Goal: Task Accomplishment & Management: Manage account settings

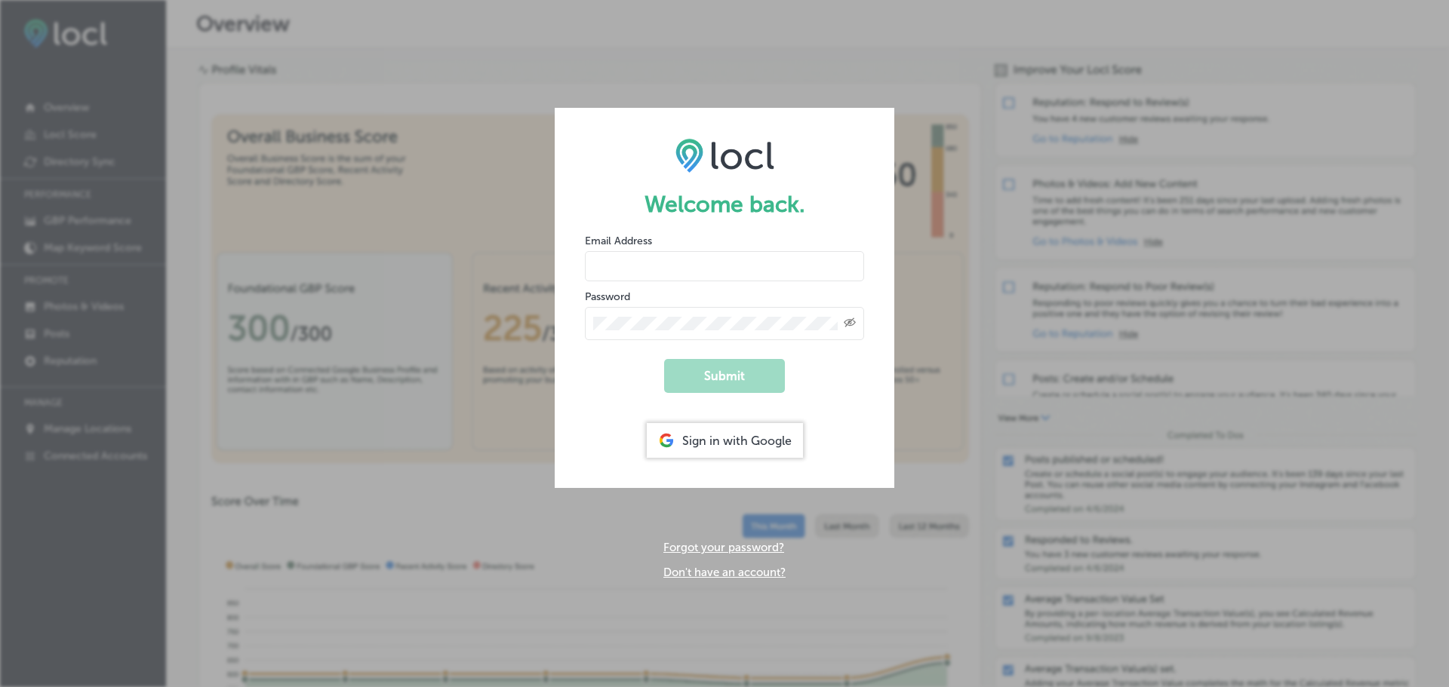
type input "[EMAIL_ADDRESS][PERSON_NAME][DOMAIN_NAME]"
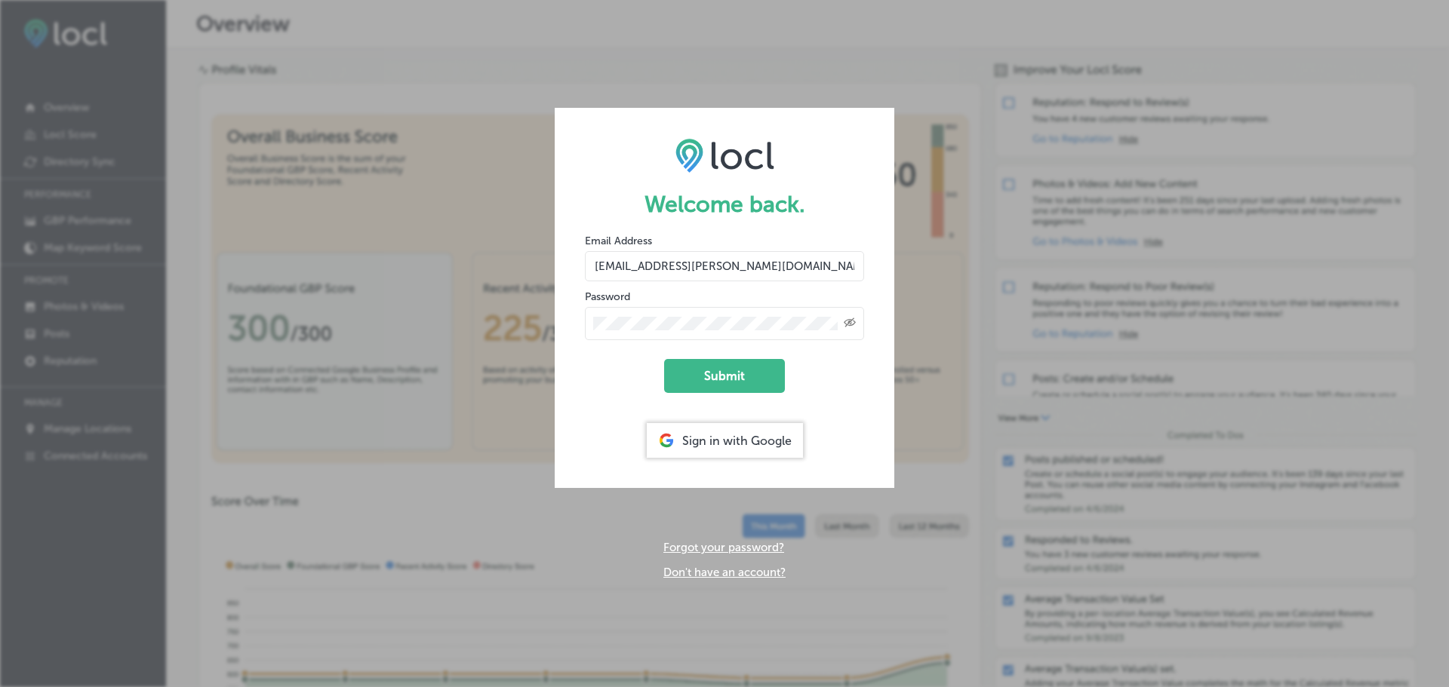
click at [976, 99] on div "Welcome back. Email Address [EMAIL_ADDRESS][PERSON_NAME][DOMAIN_NAME] Password …" at bounding box center [724, 343] width 1449 height 687
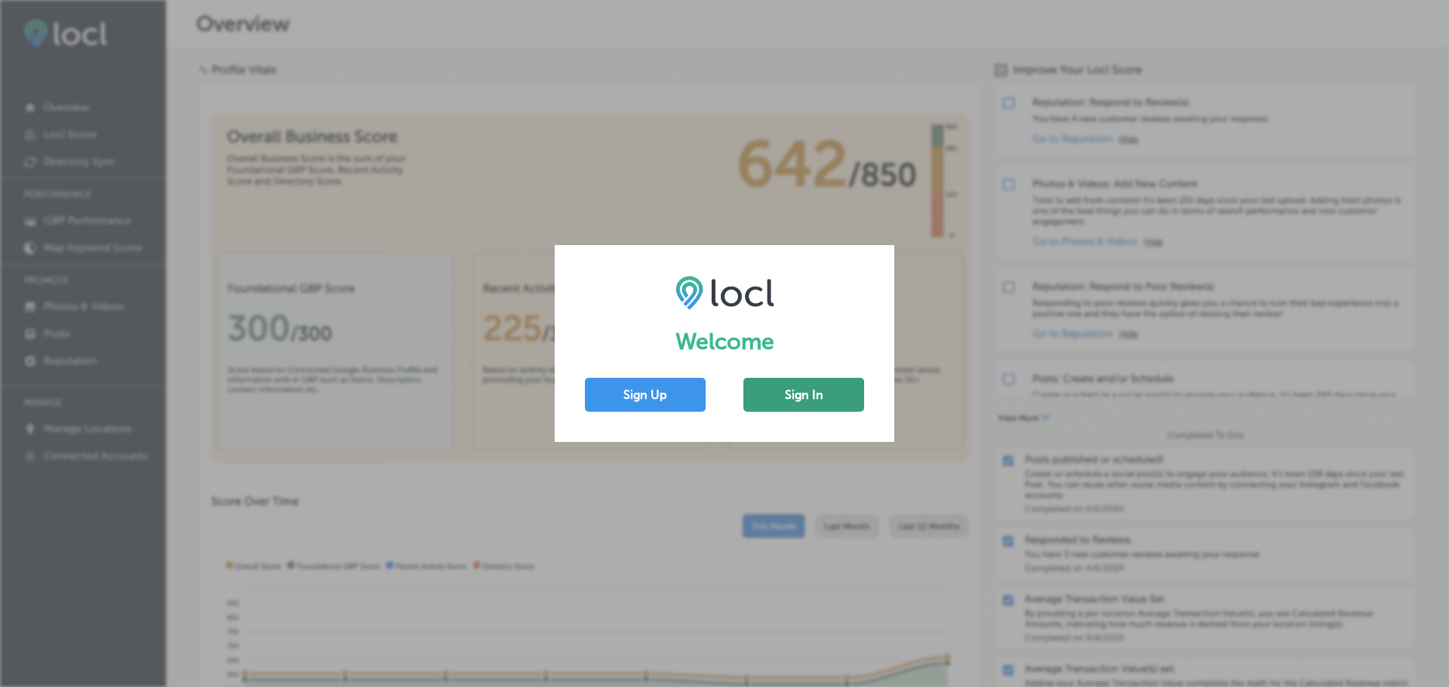
click at [791, 406] on button "Sign In" at bounding box center [803, 395] width 121 height 34
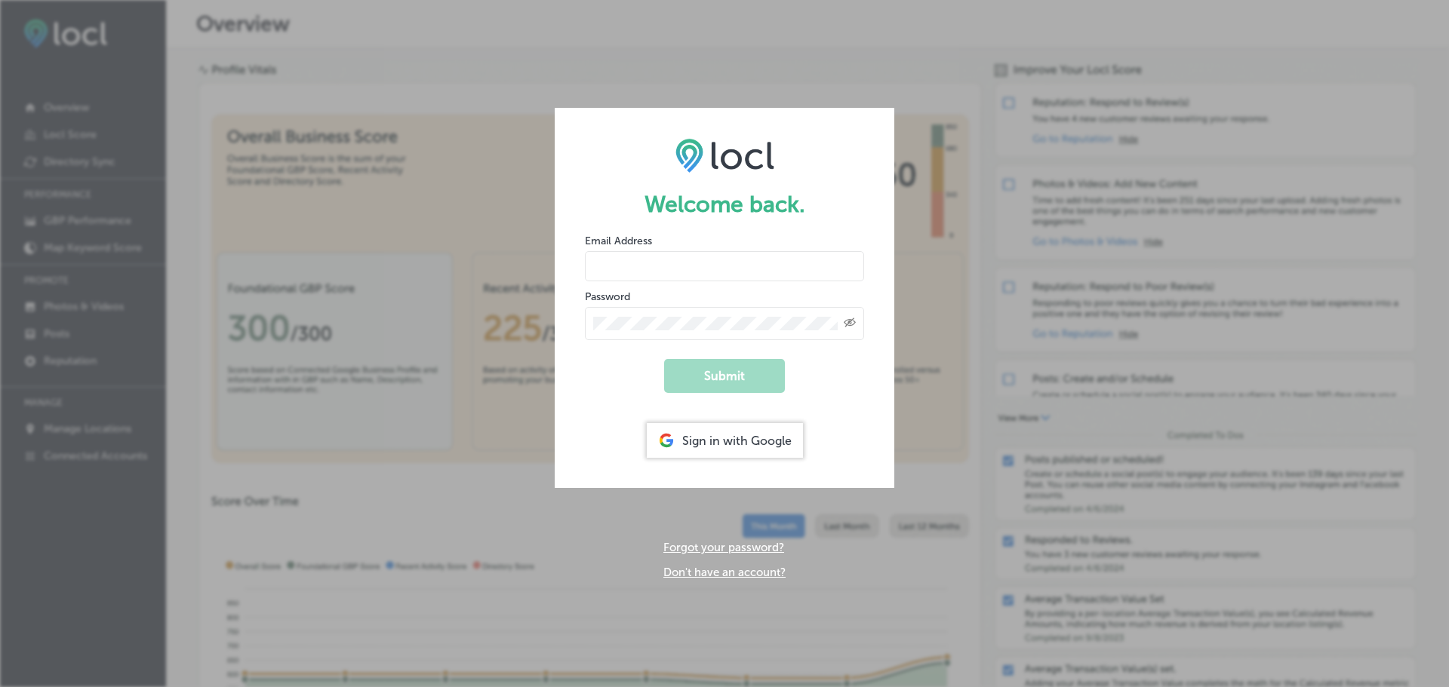
type input "[EMAIL_ADDRESS][PERSON_NAME][DOMAIN_NAME]"
click at [736, 282] on form "Welcome back. Email Address ally.legard@buchanancellers.com Password Created wi…" at bounding box center [725, 298] width 340 height 380
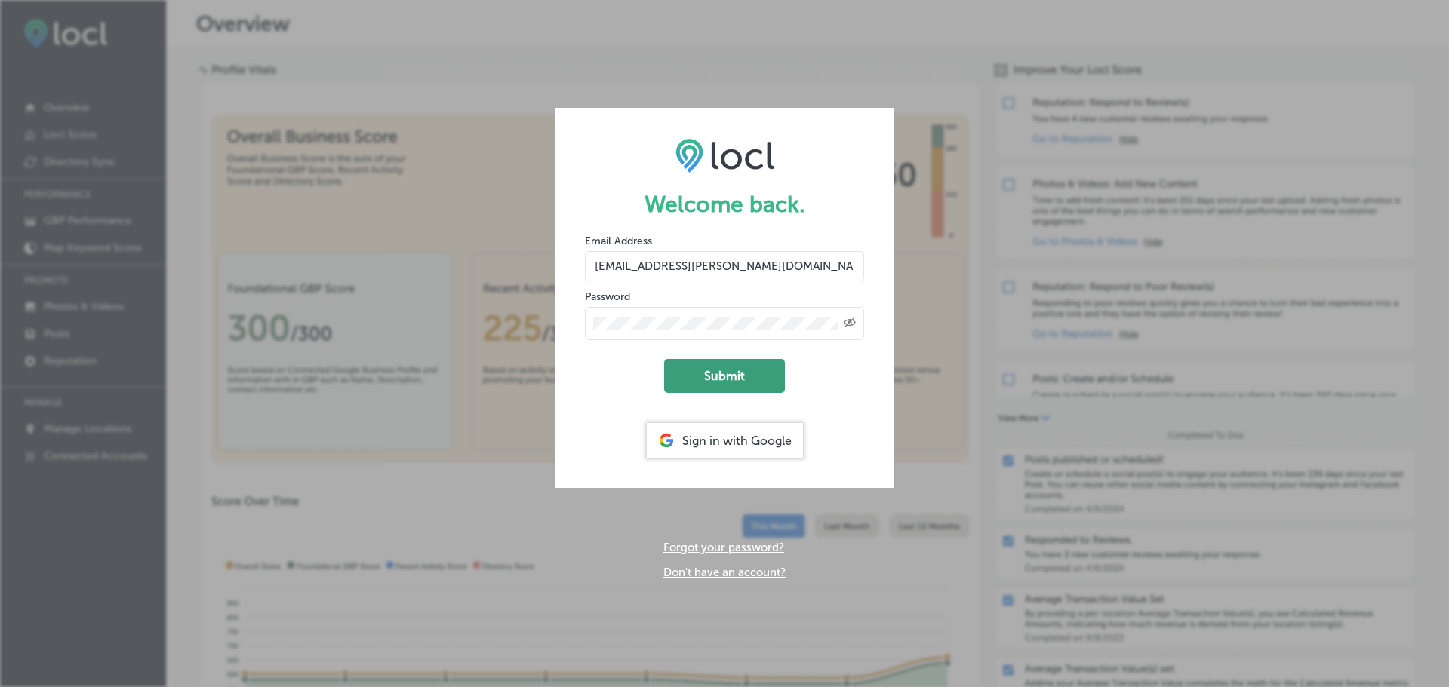
click at [743, 374] on button "Submit" at bounding box center [724, 376] width 121 height 34
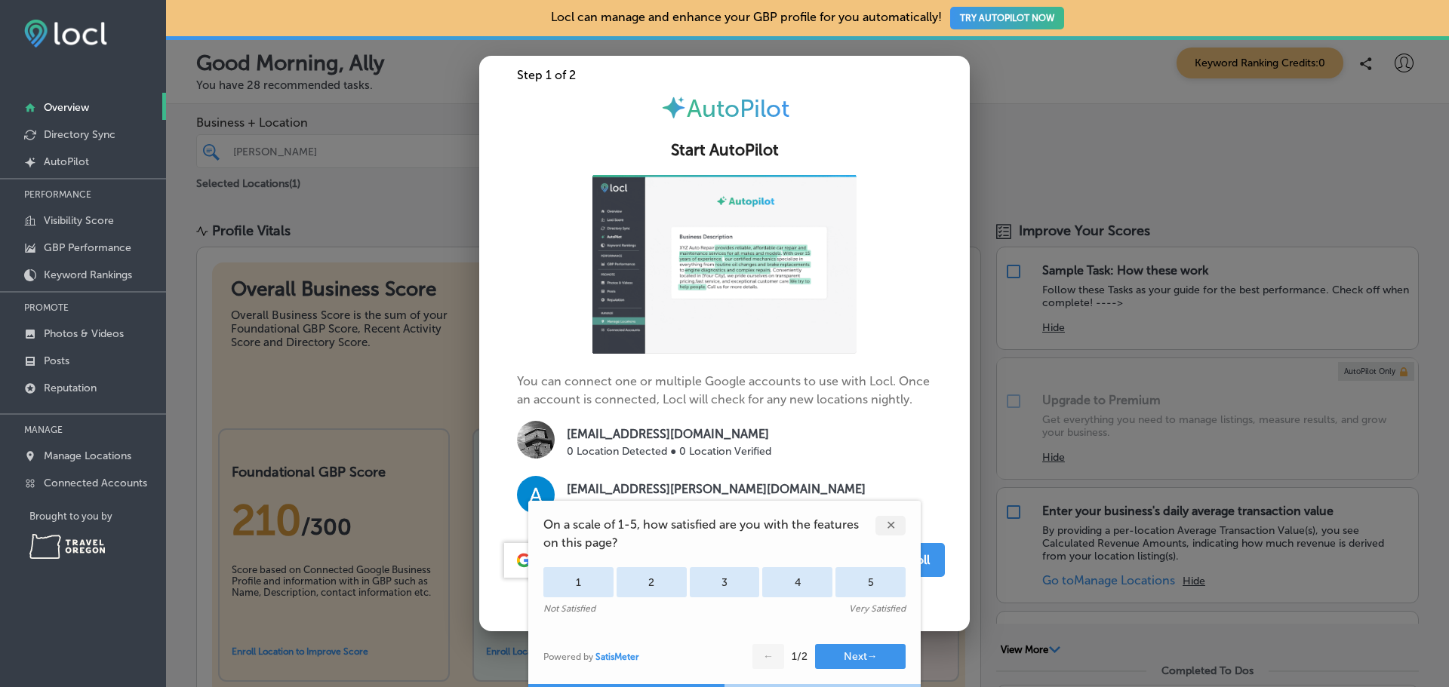
click at [898, 530] on div "✕" at bounding box center [890, 526] width 30 height 20
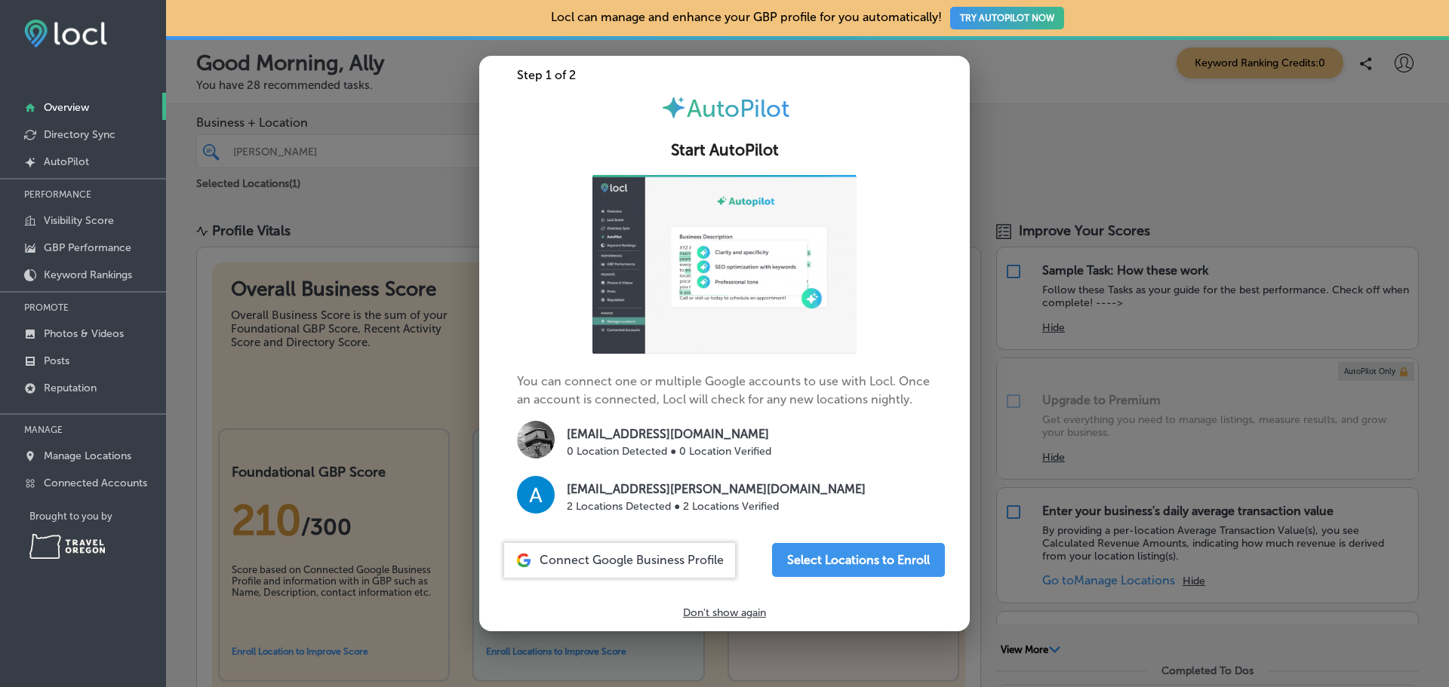
click at [750, 613] on p "Don't show again" at bounding box center [724, 613] width 83 height 13
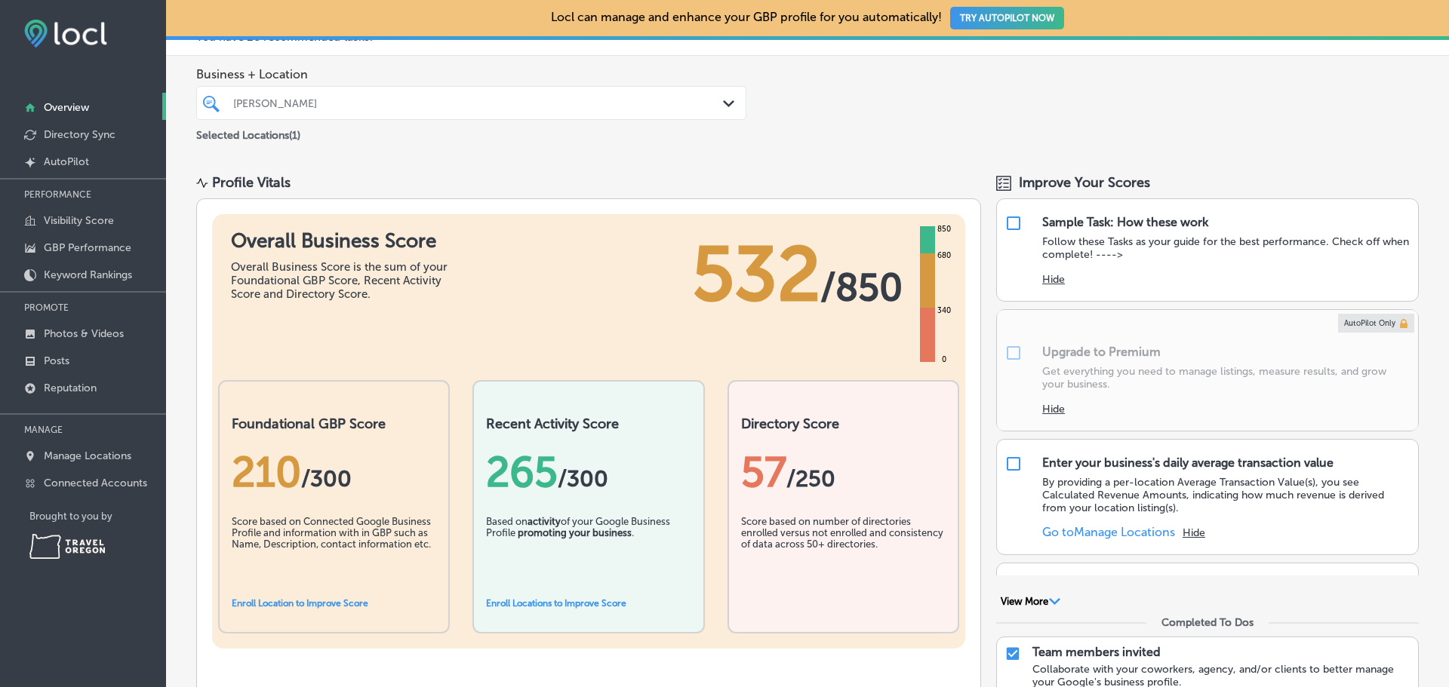
scroll to position [75, 0]
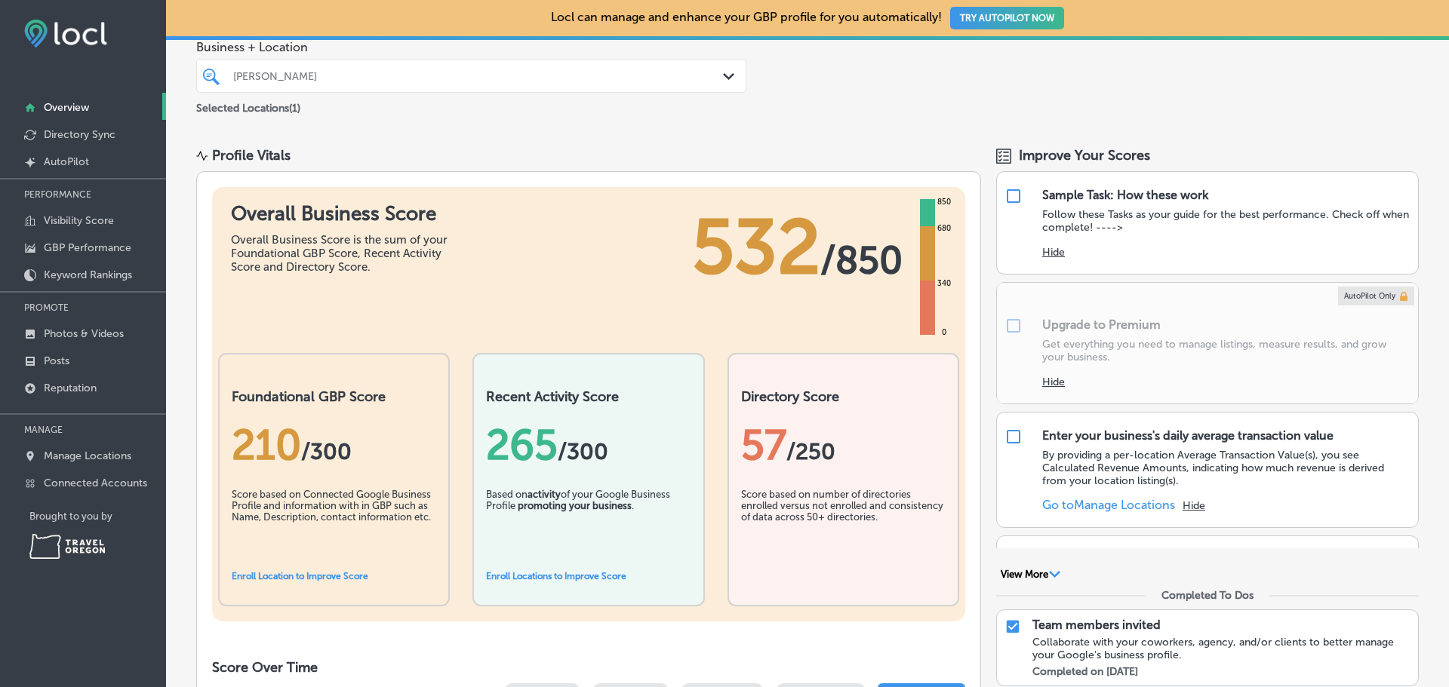
click at [272, 437] on div "210 / 300" at bounding box center [334, 445] width 204 height 50
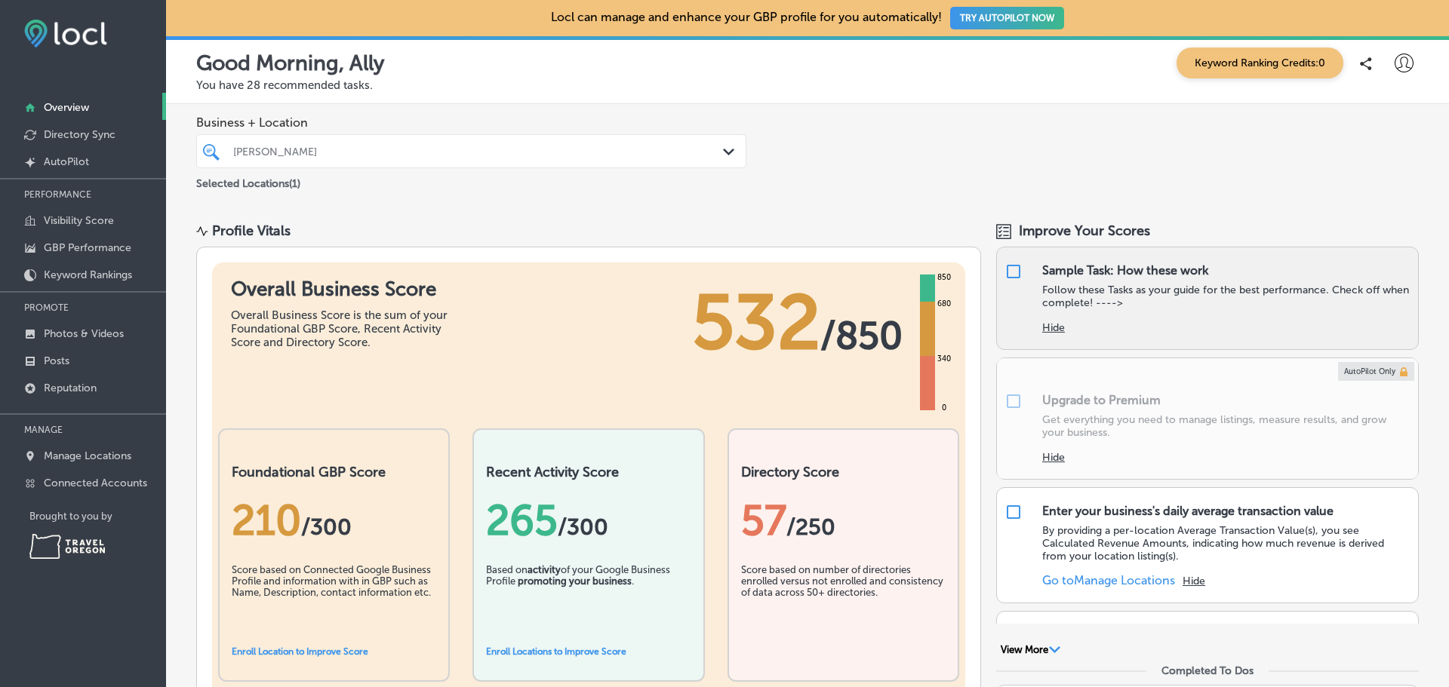
click at [1187, 309] on p "Follow these Tasks as your guide for the best performance. Check off when compl…" at bounding box center [1226, 297] width 368 height 26
click at [1012, 269] on input "checkbox" at bounding box center [1013, 272] width 18 height 18
checkbox input "true"
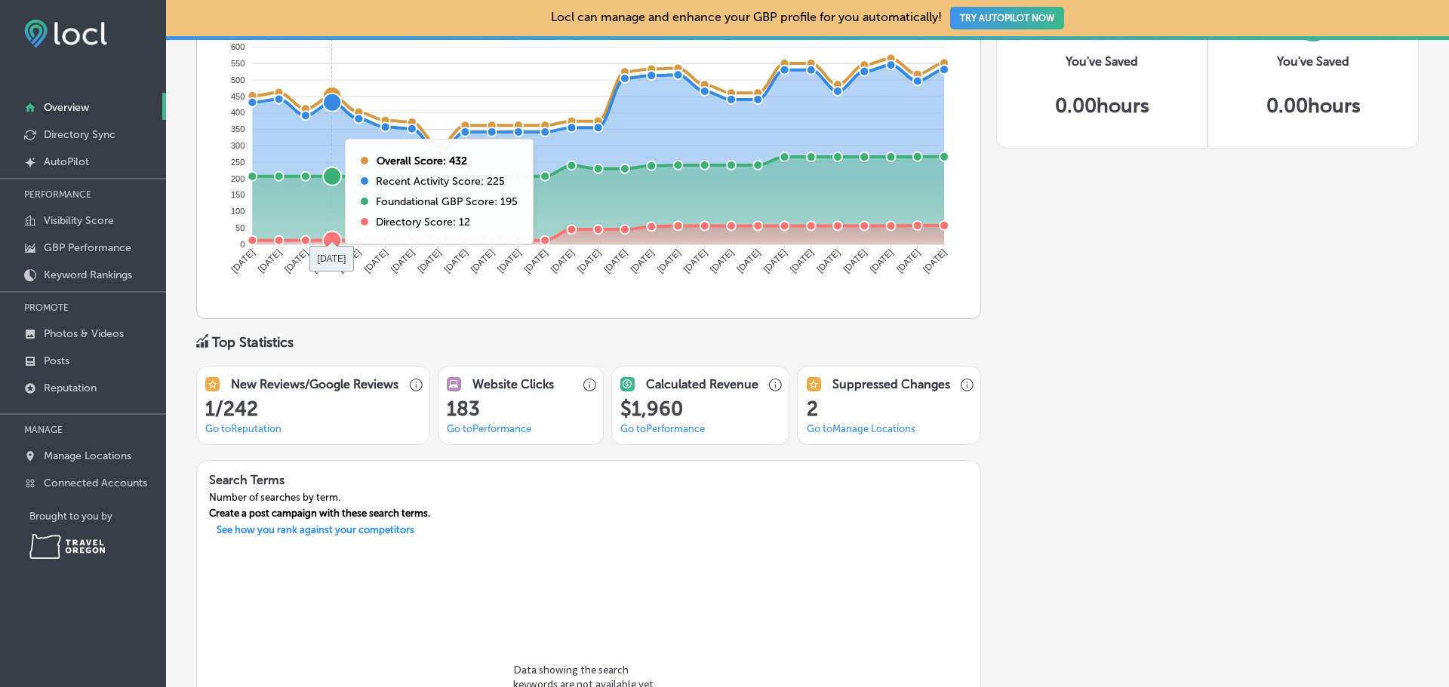
scroll to position [1151, 0]
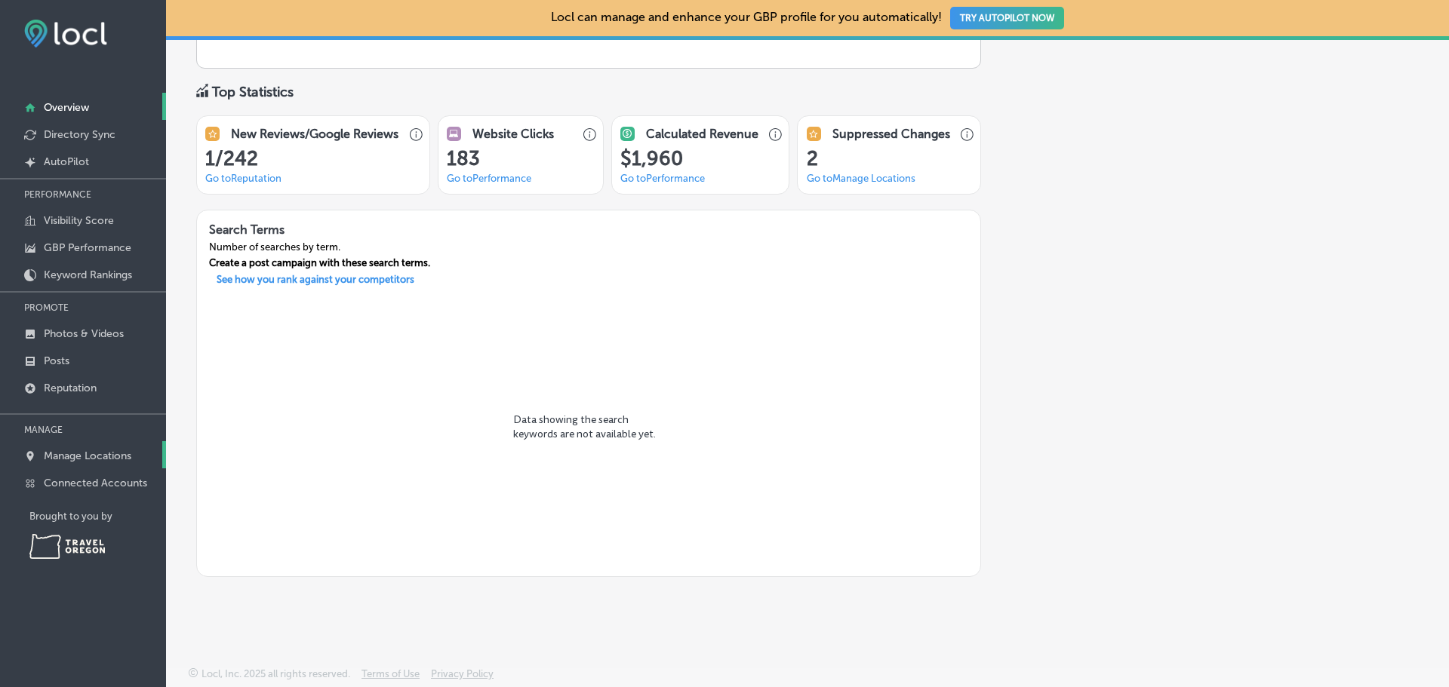
click at [113, 449] on link "Manage Locations" at bounding box center [83, 454] width 166 height 27
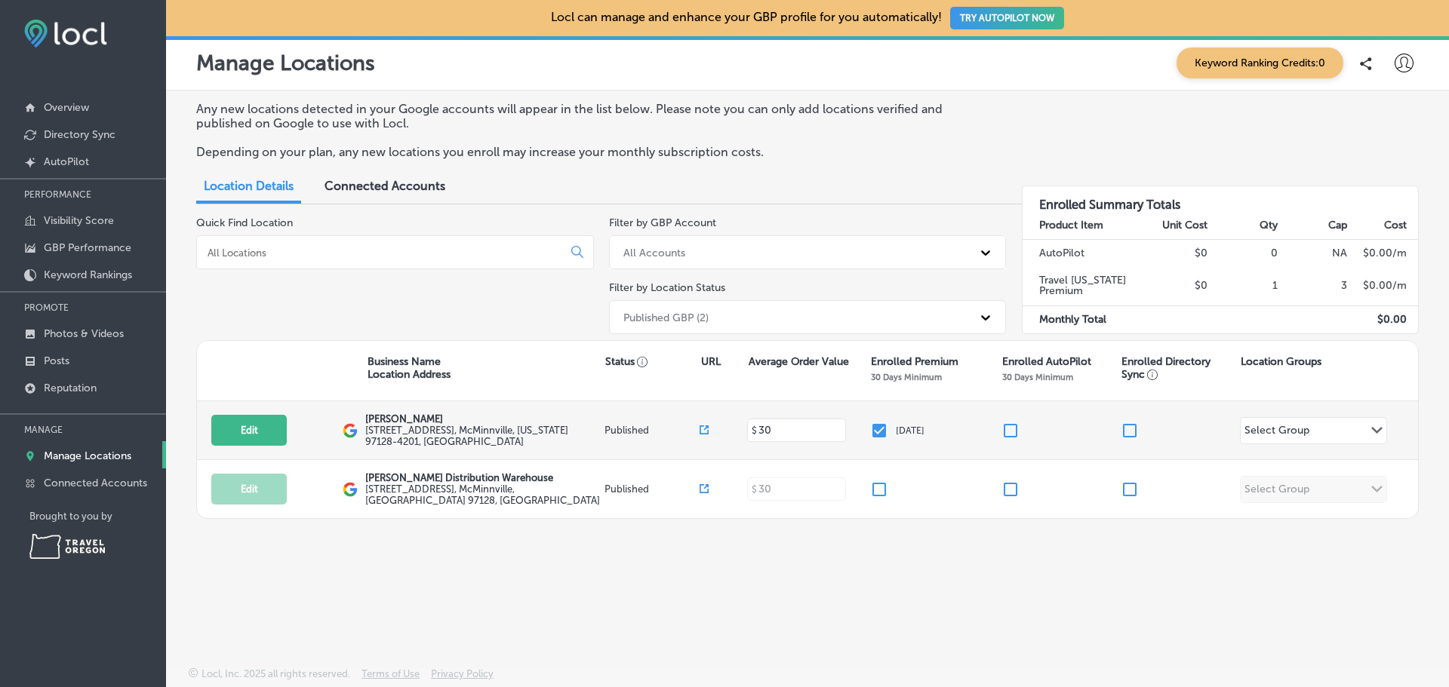
click at [876, 429] on input "checkbox" at bounding box center [879, 431] width 18 height 18
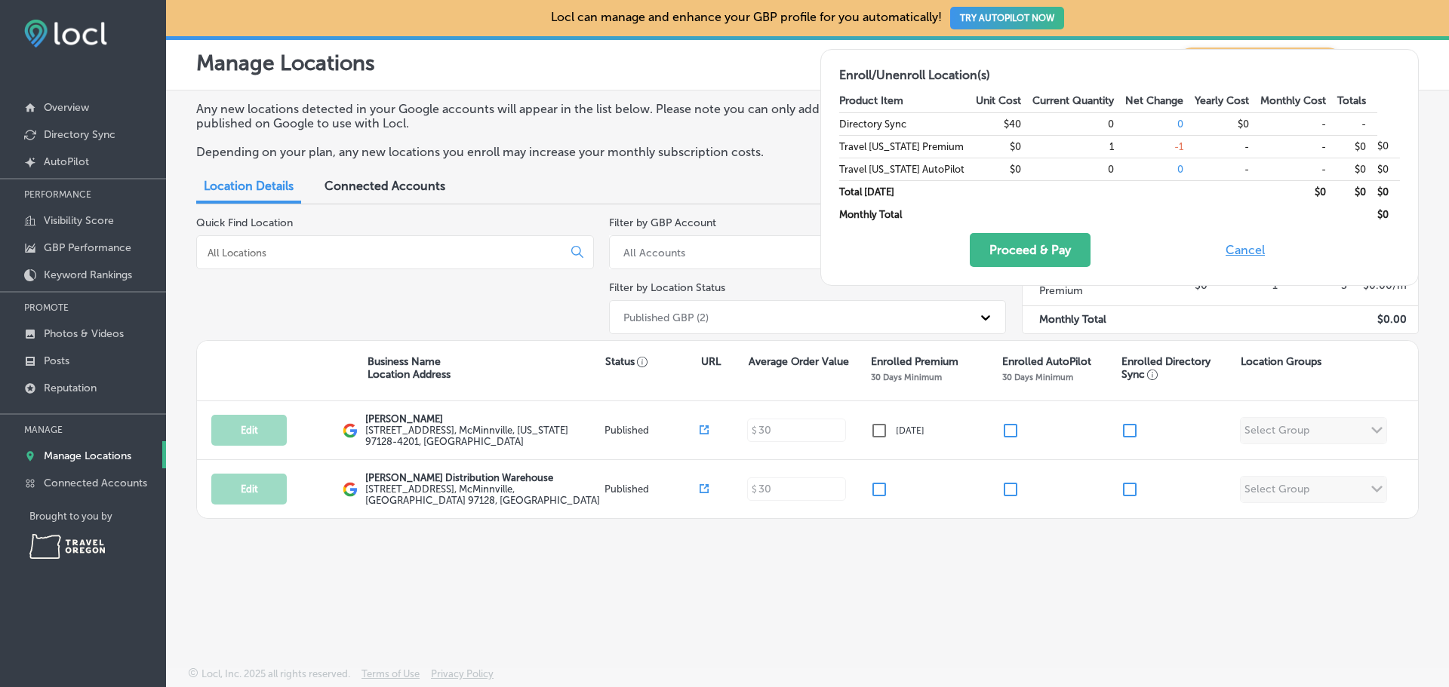
click at [1262, 257] on button "Cancel" at bounding box center [1245, 250] width 48 height 34
checkbox input "true"
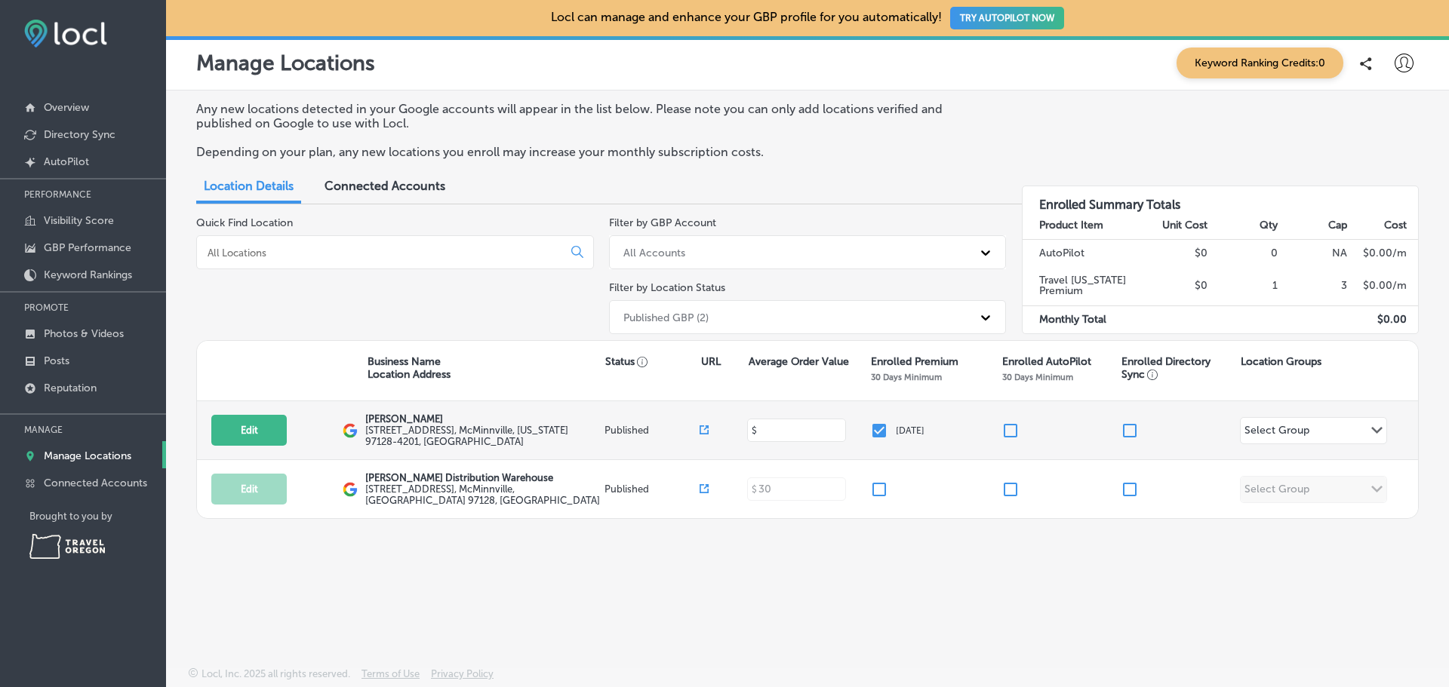
drag, startPoint x: 786, startPoint y: 432, endPoint x: 733, endPoint y: 429, distance: 53.7
click at [733, 429] on div "Edit This location is not published yet. Buchanan-Cellers 855 Northeast 5th Str…" at bounding box center [807, 430] width 1221 height 59
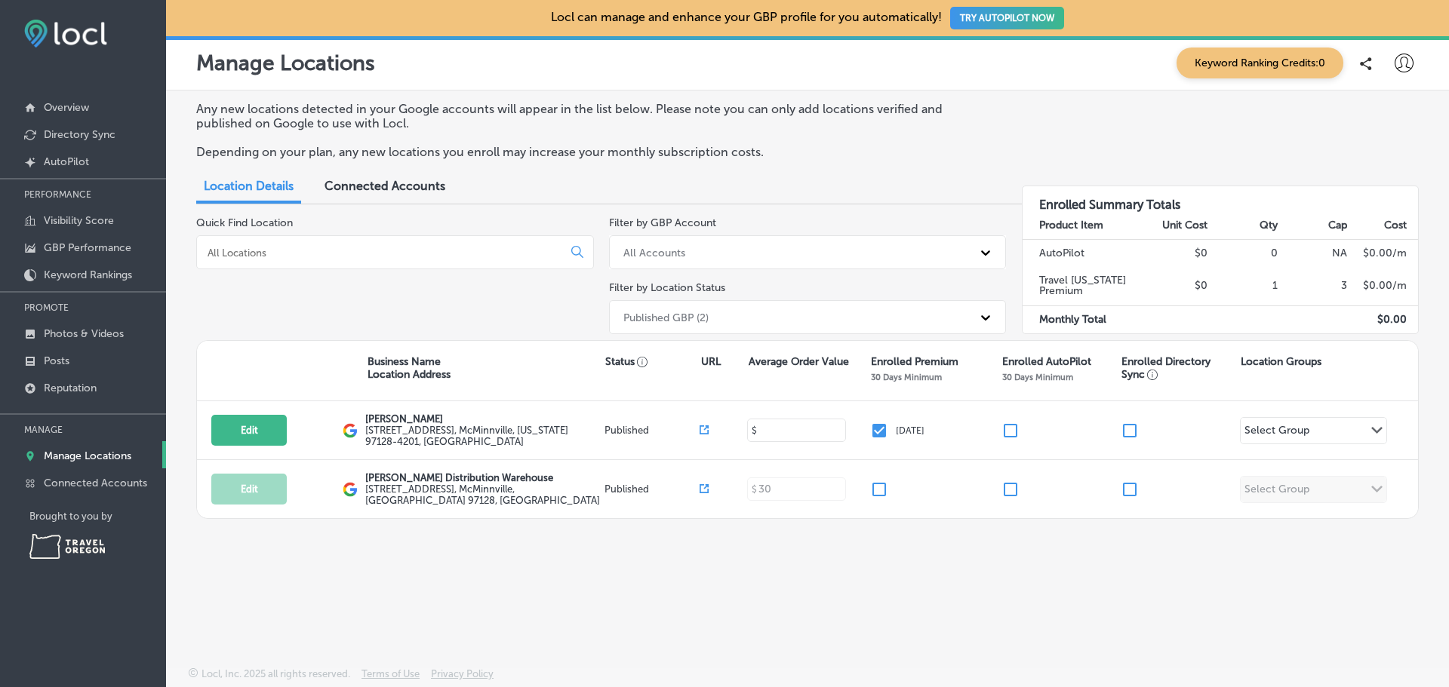
type input "30"
click at [733, 344] on div "Business Name Location Address Status URL Average Order Value Enrolled Premium …" at bounding box center [807, 371] width 1221 height 60
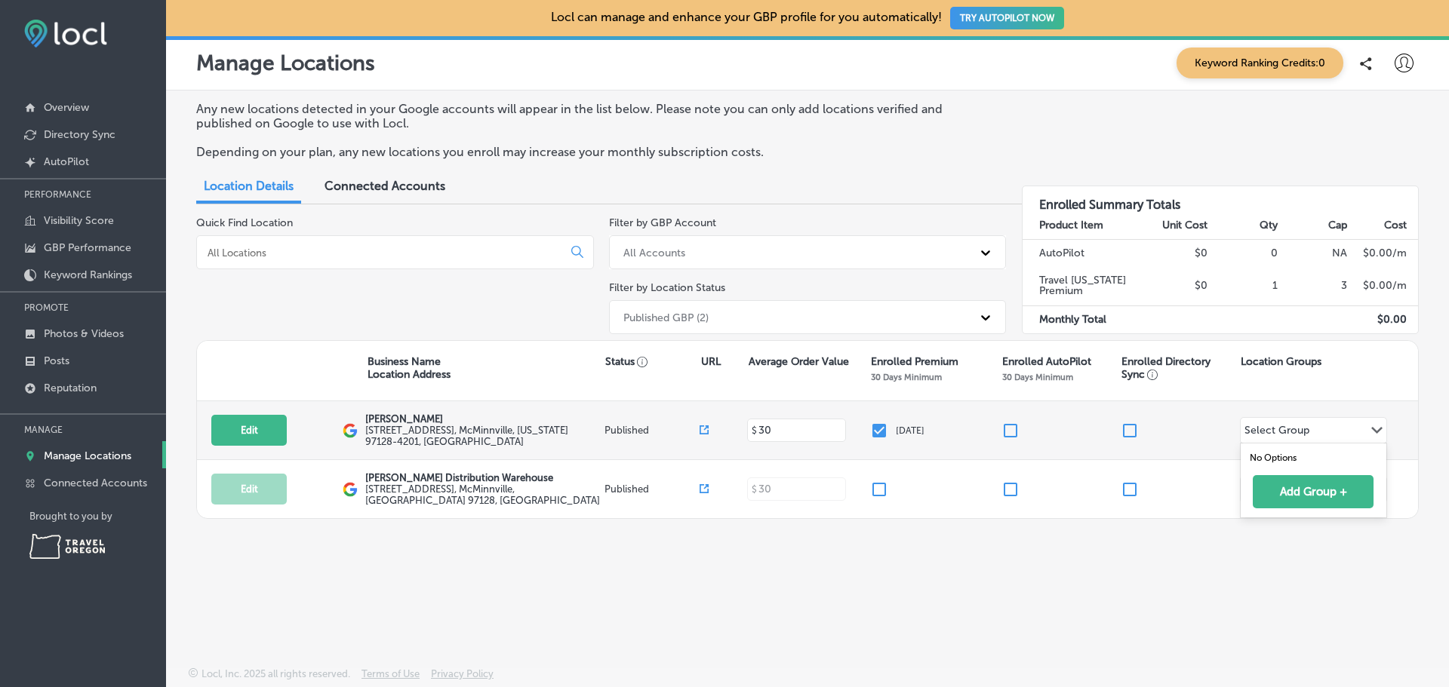
click at [1311, 433] on div "Select Group" at bounding box center [1276, 430] width 73 height 21
click at [881, 434] on input "checkbox" at bounding box center [879, 431] width 18 height 18
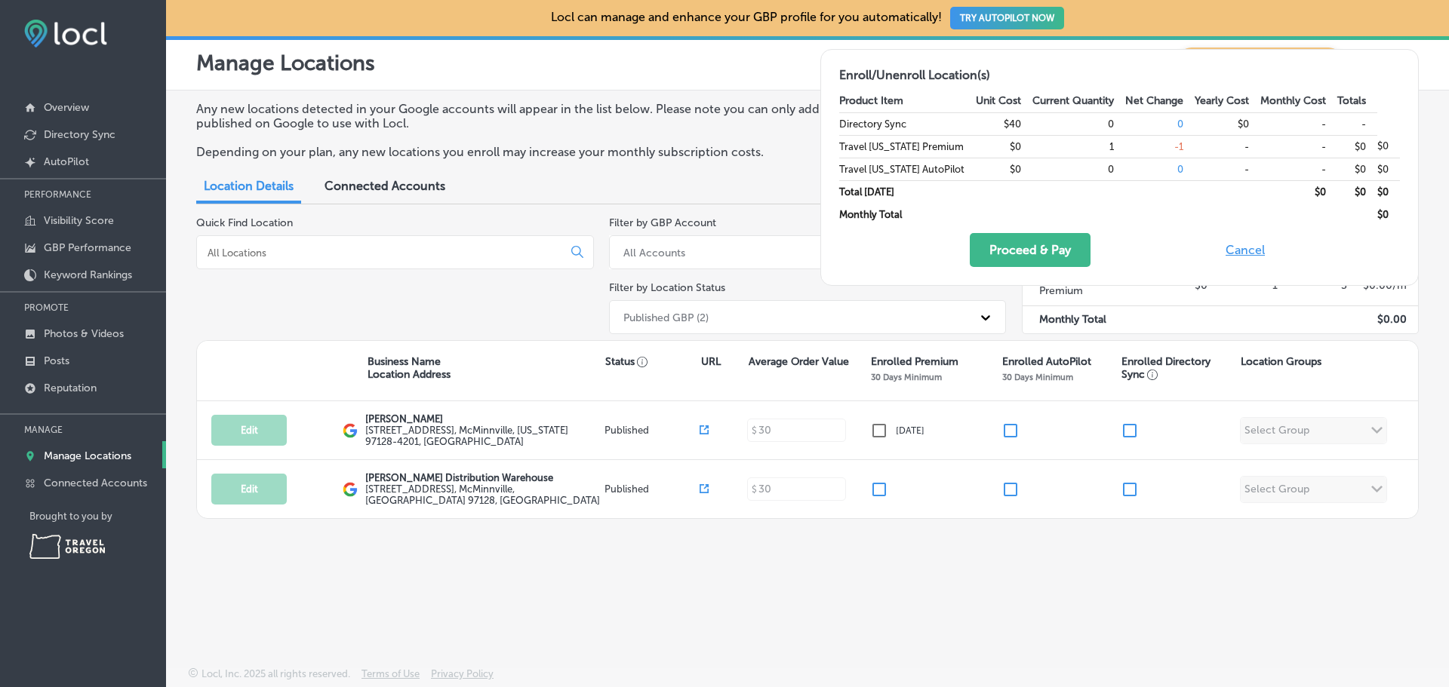
click at [1252, 250] on button "Cancel" at bounding box center [1245, 250] width 48 height 34
checkbox input "true"
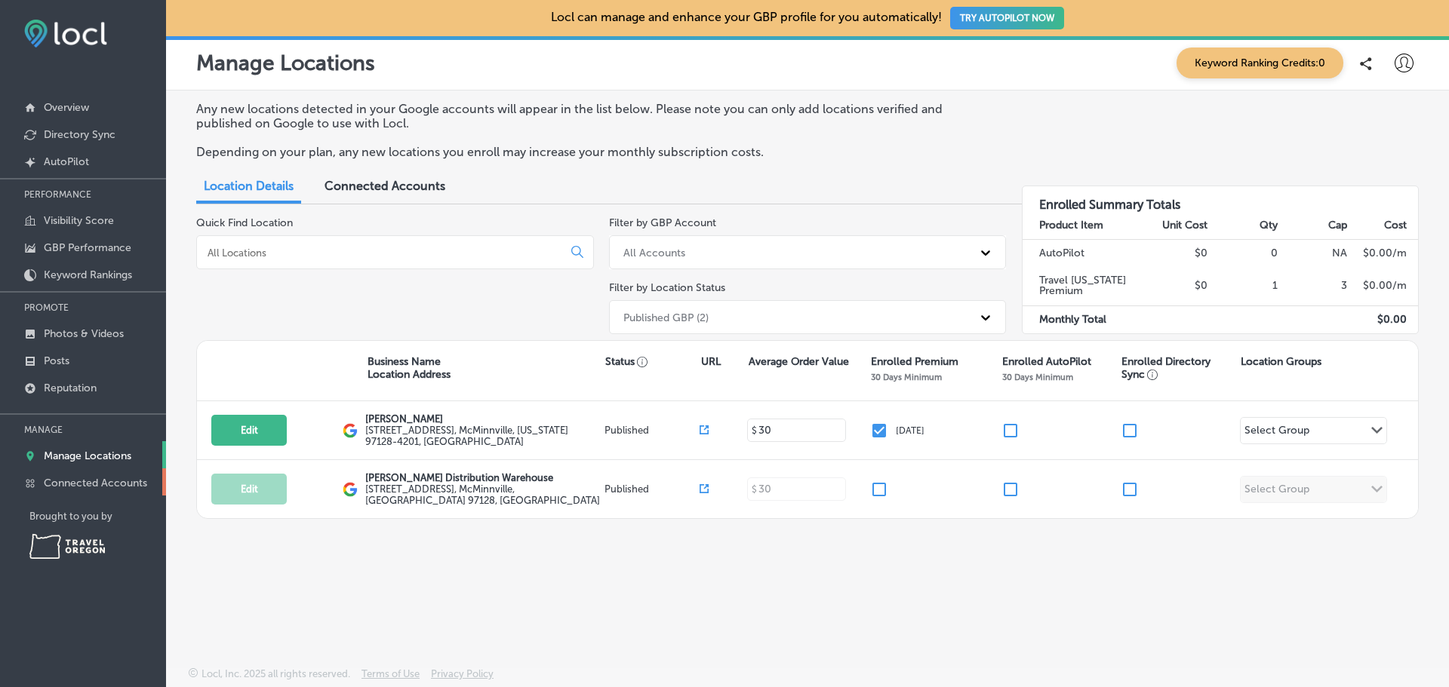
click at [89, 484] on p "Connected Accounts" at bounding box center [95, 483] width 103 height 13
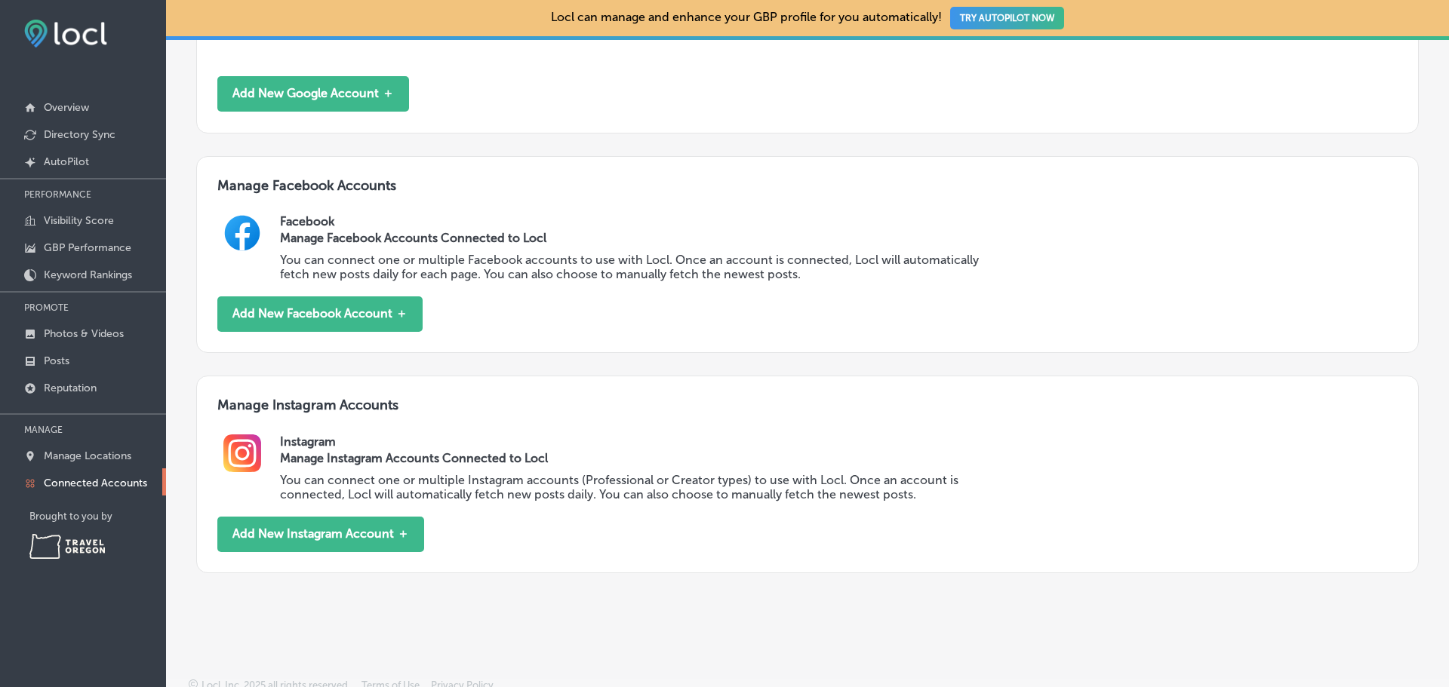
scroll to position [484, 0]
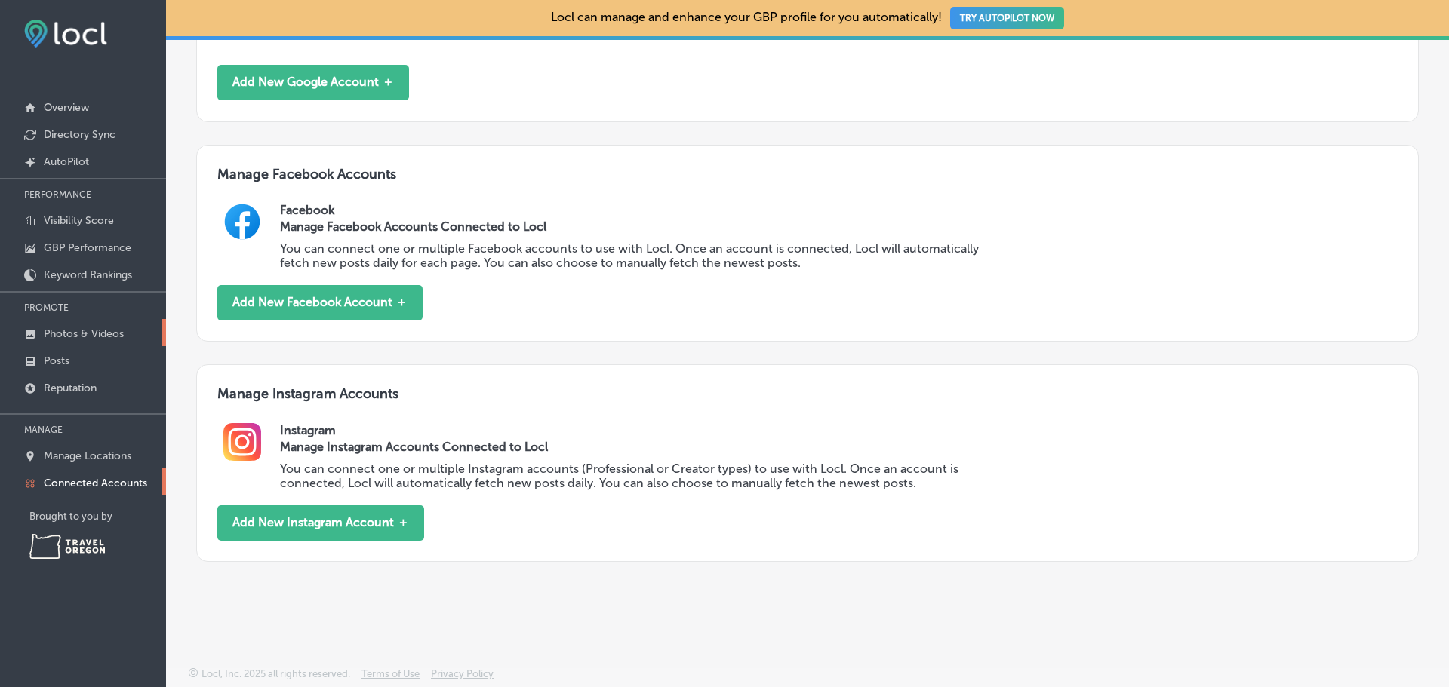
click at [83, 340] on p "Photos & Videos" at bounding box center [84, 333] width 80 height 13
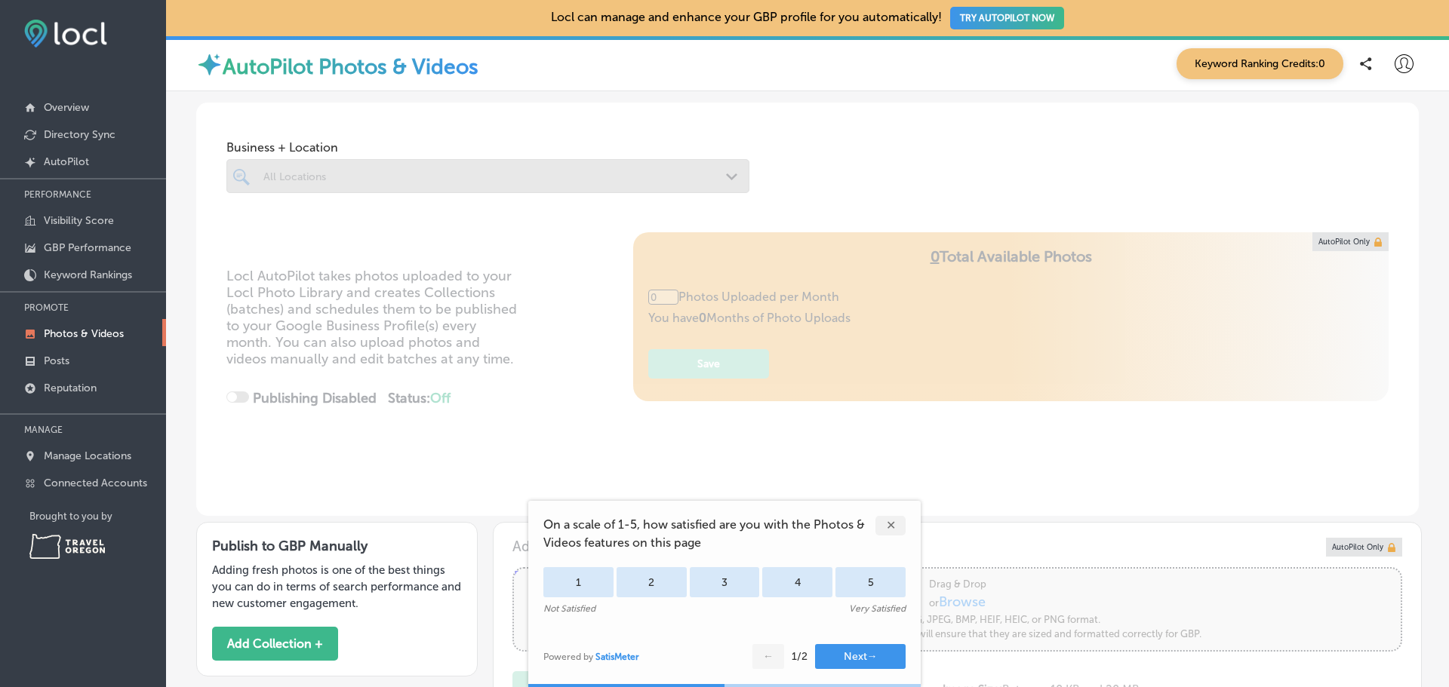
type input "5"
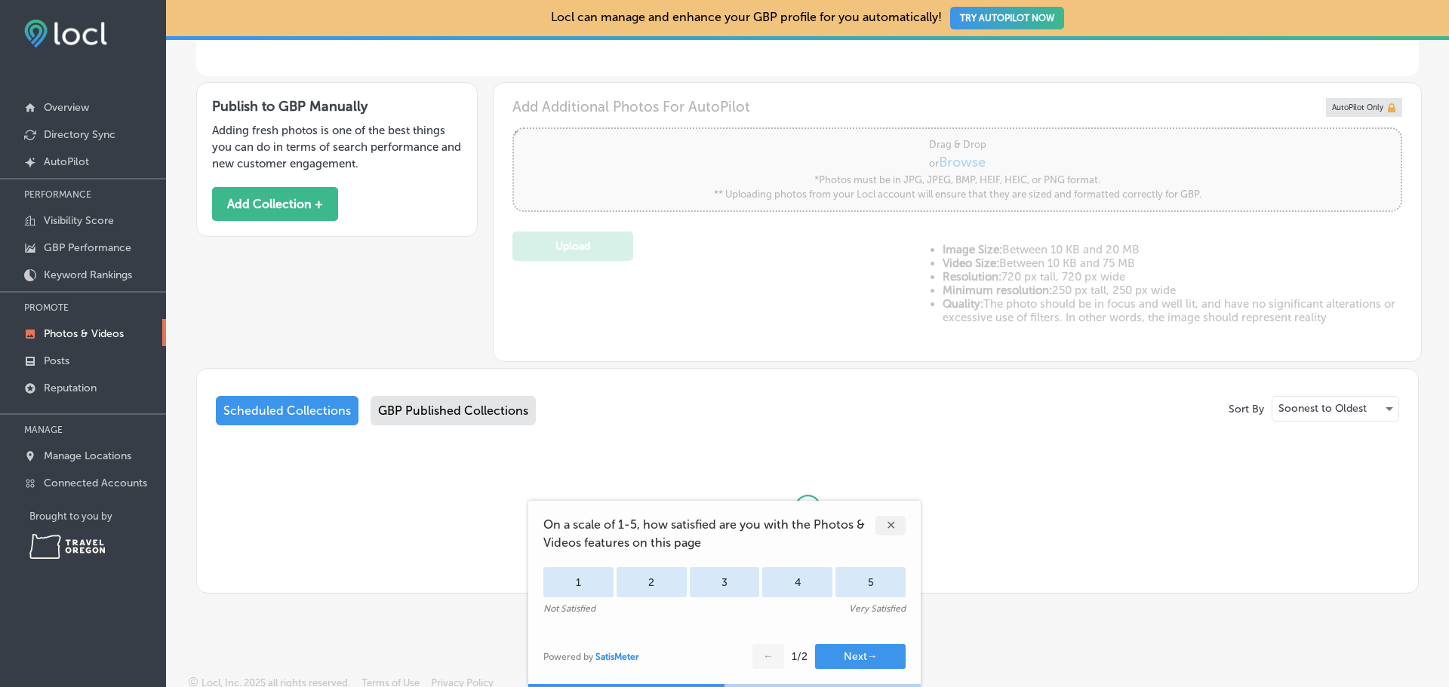
scroll to position [449, 0]
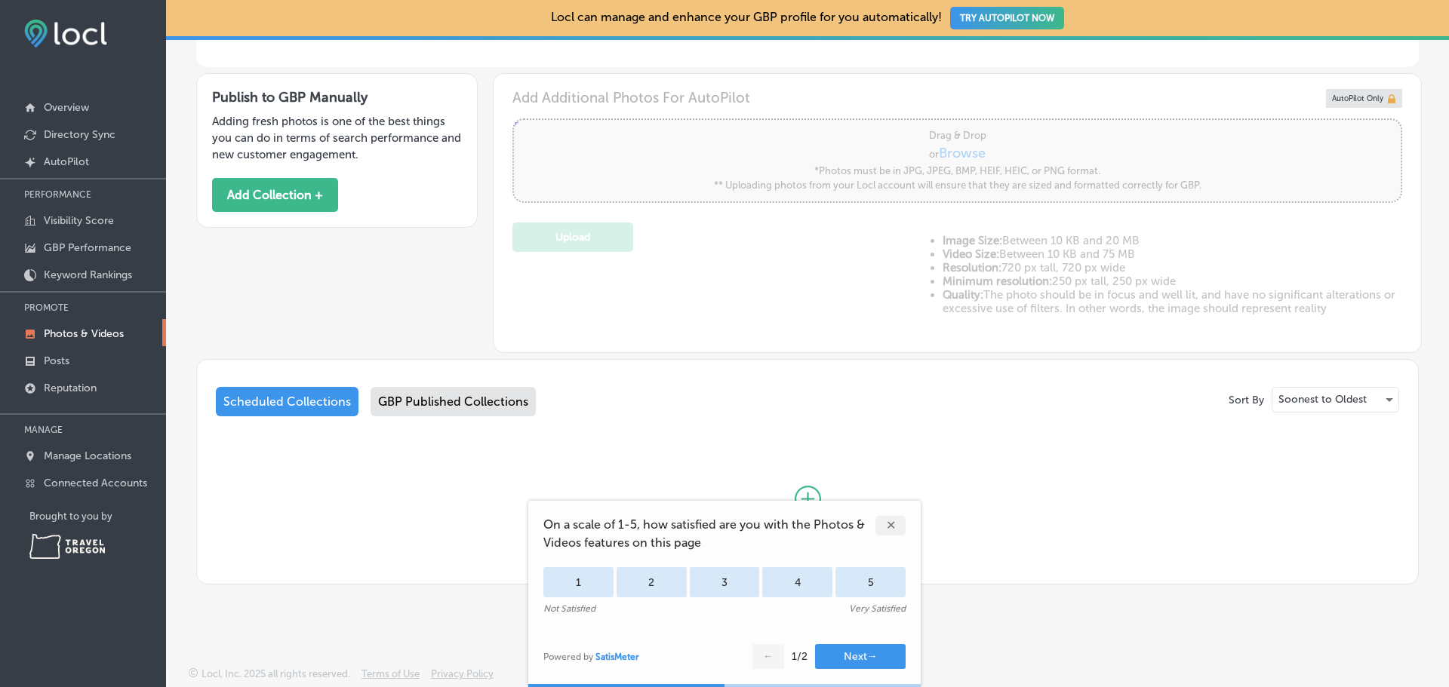
click at [893, 518] on div "✕" at bounding box center [890, 526] width 30 height 20
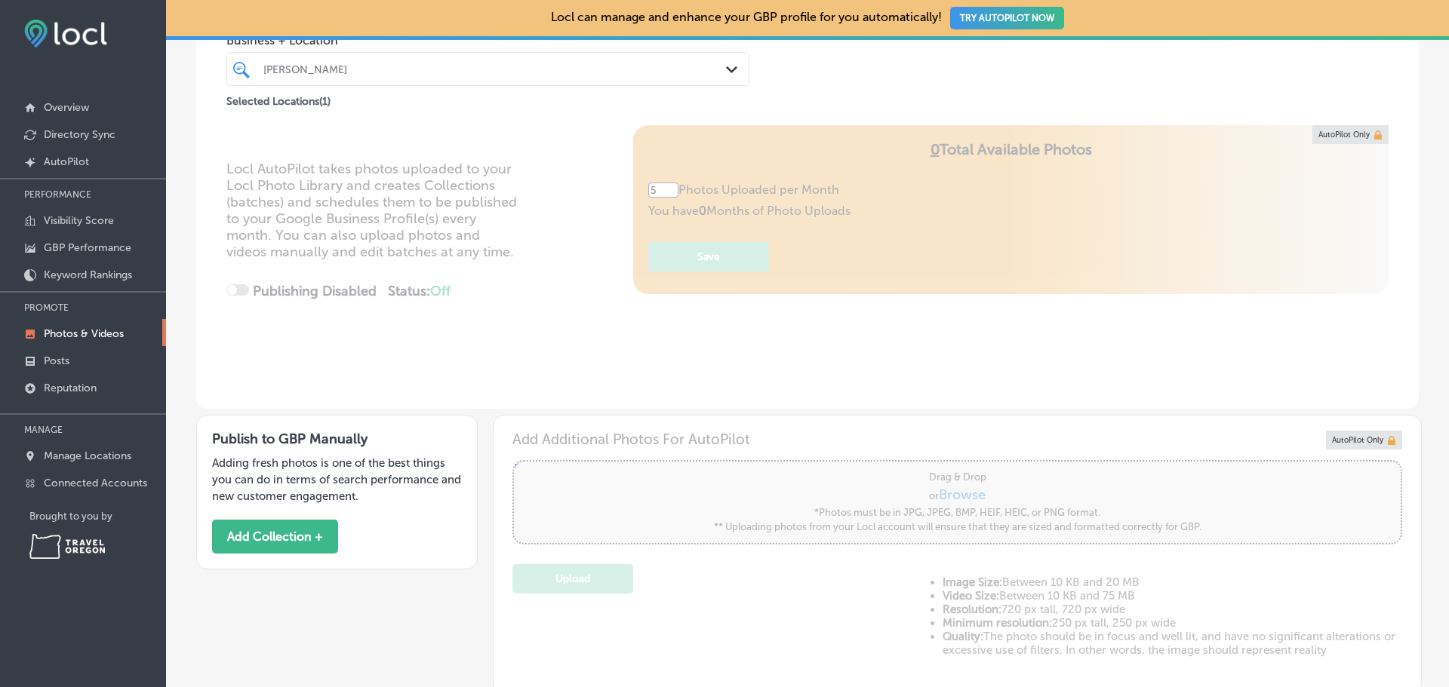
scroll to position [0, 0]
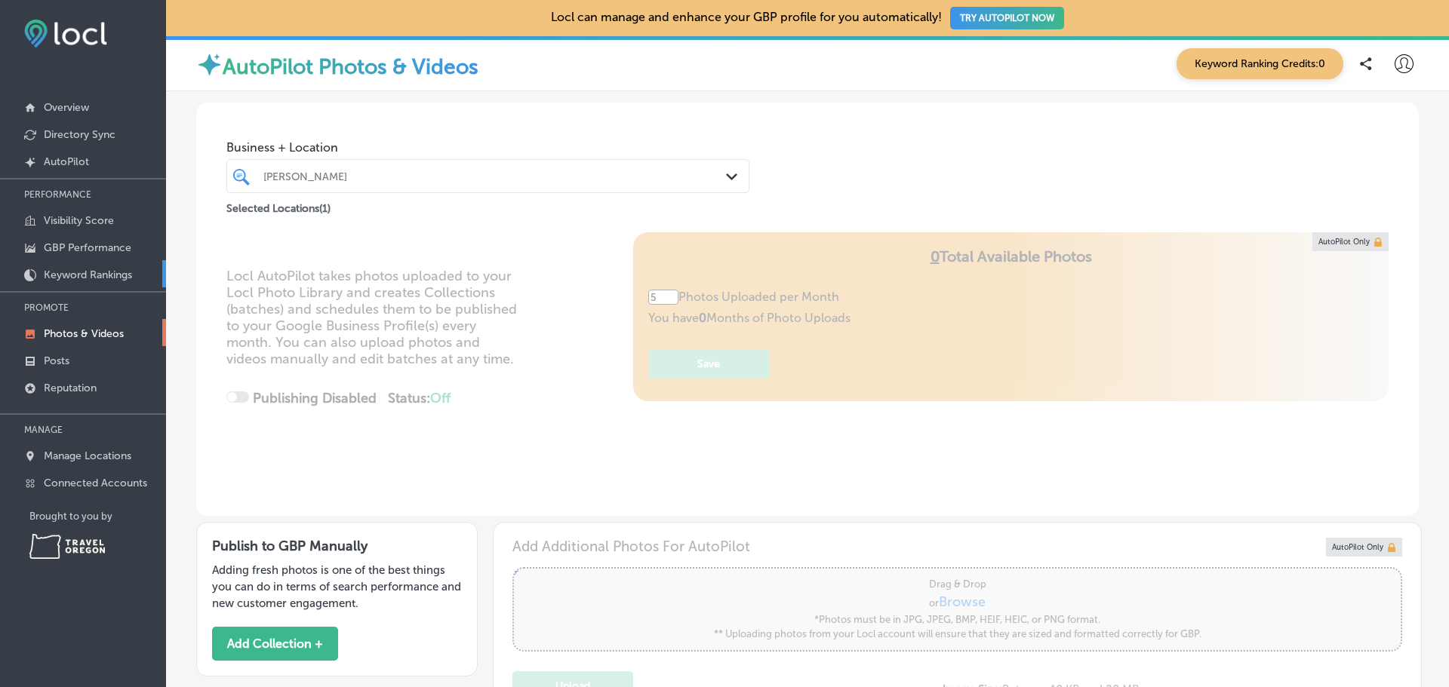
click at [48, 275] on p "Keyword Rankings" at bounding box center [88, 275] width 88 height 13
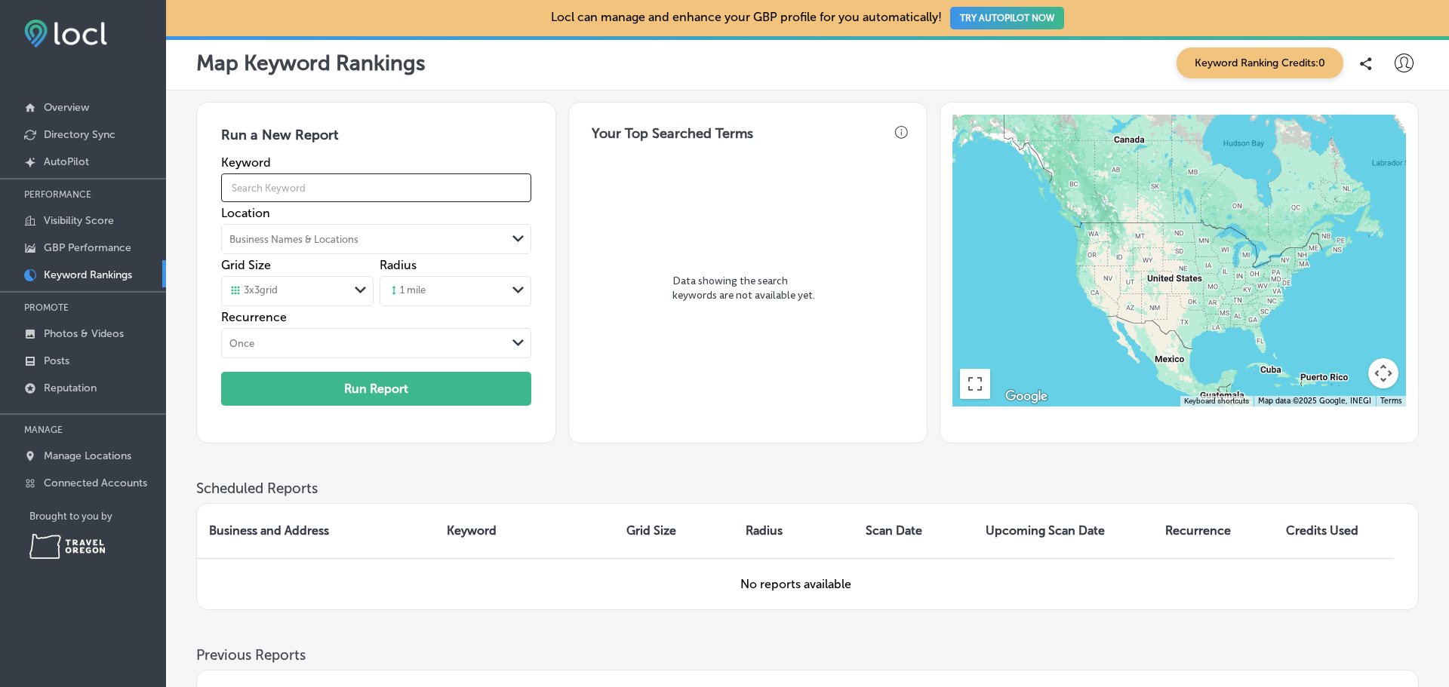
click at [345, 178] on input "text" at bounding box center [375, 188] width 309 height 42
type input "dog"
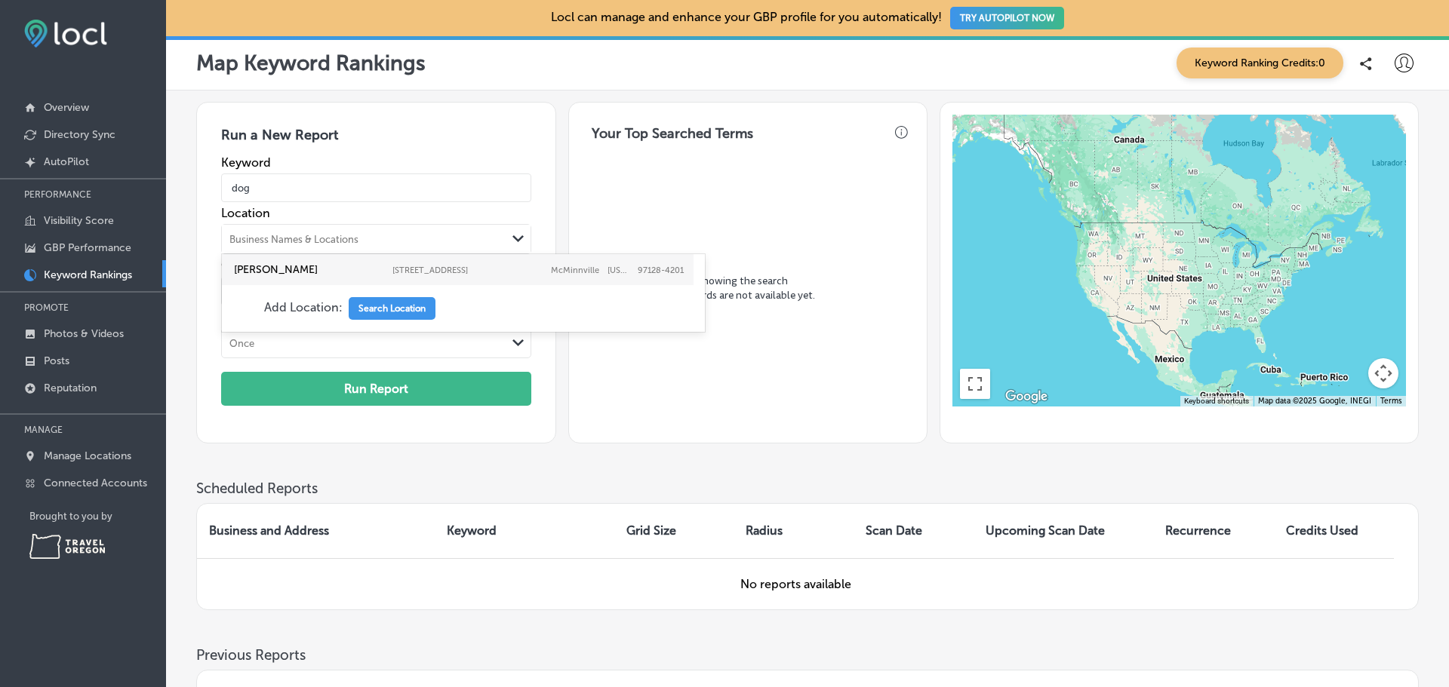
click at [371, 230] on div "Business Names & Locations" at bounding box center [364, 239] width 284 height 23
click at [631, 247] on div "Data showing the search keywords are not available yet." at bounding box center [747, 294] width 336 height 287
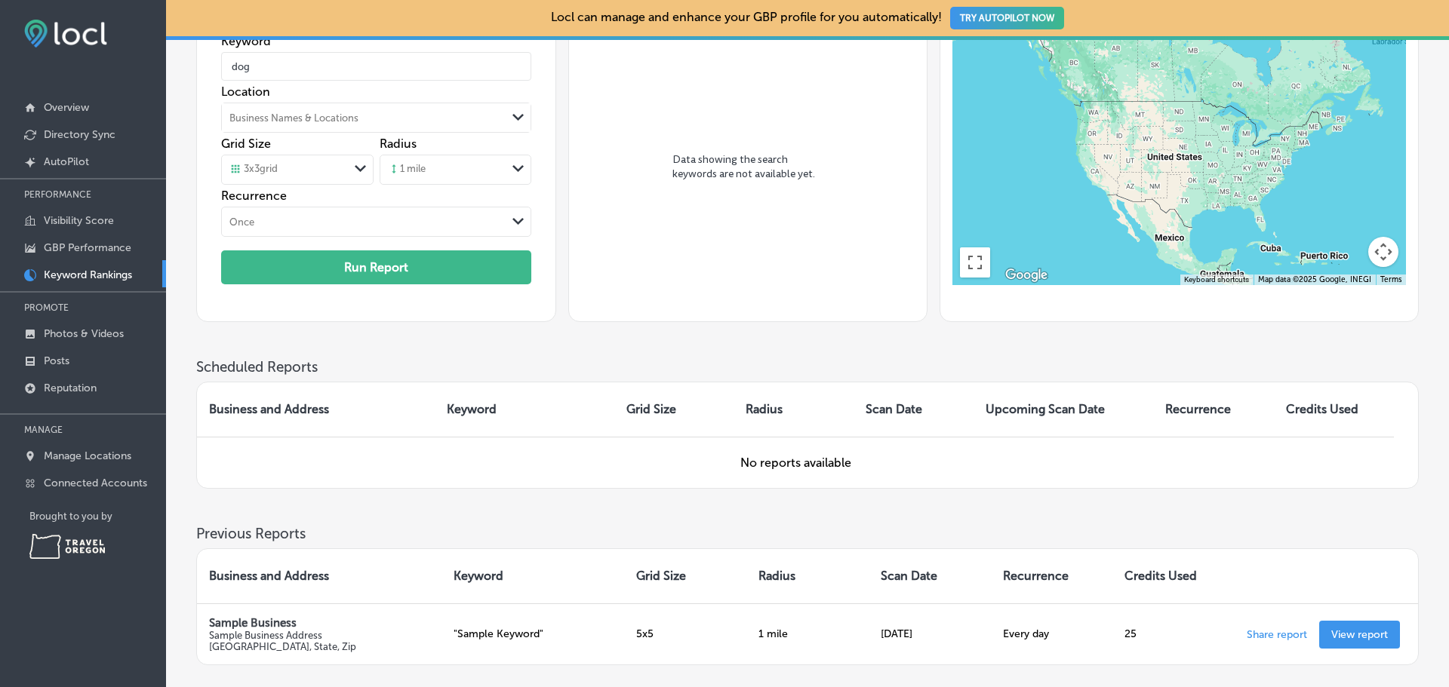
scroll to position [238, 0]
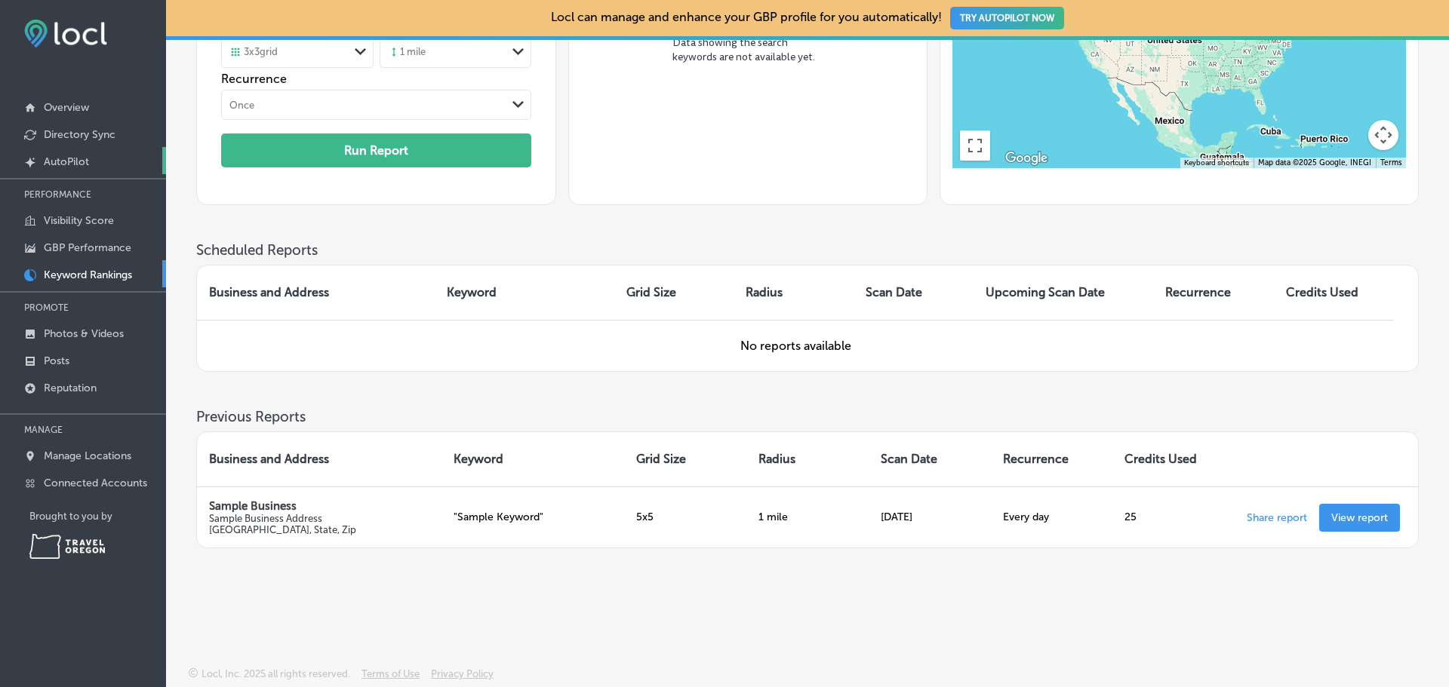
click at [75, 156] on p "AutoPilot" at bounding box center [66, 161] width 45 height 13
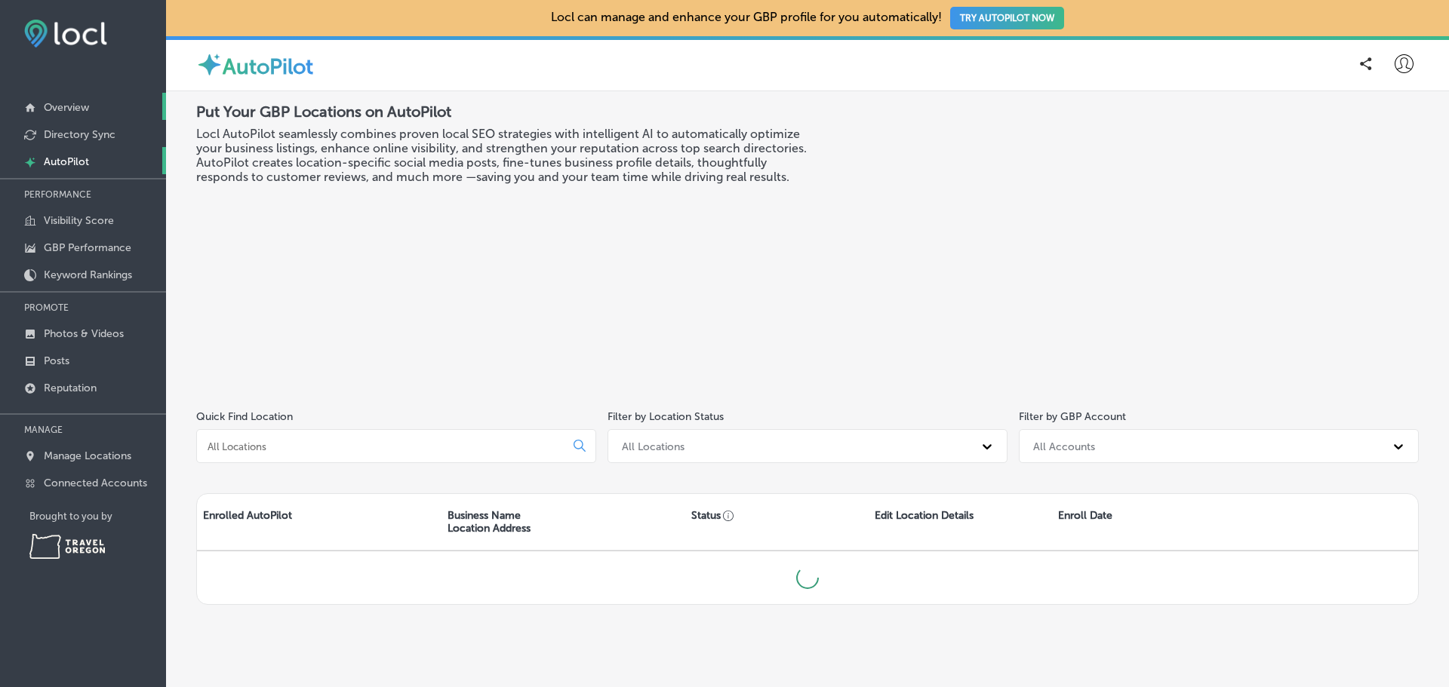
click at [76, 112] on p "Overview" at bounding box center [66, 107] width 45 height 13
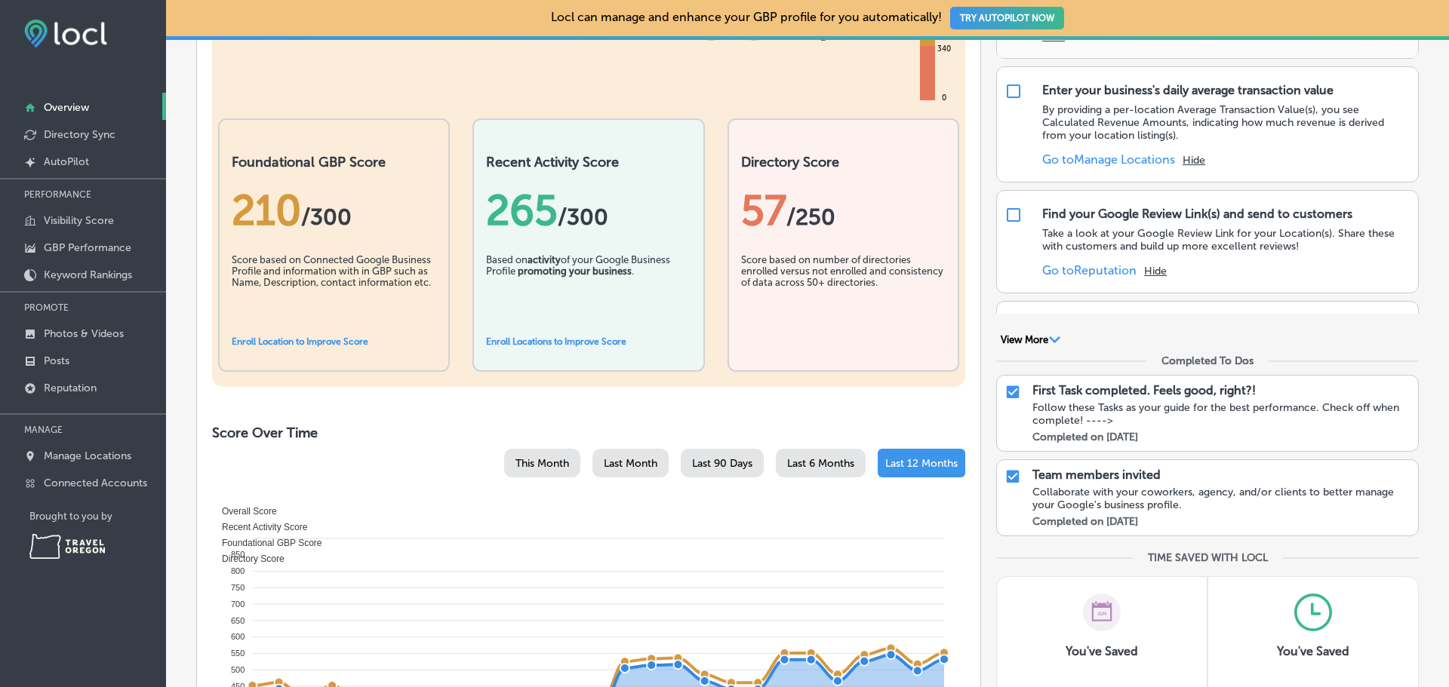
scroll to position [75, 0]
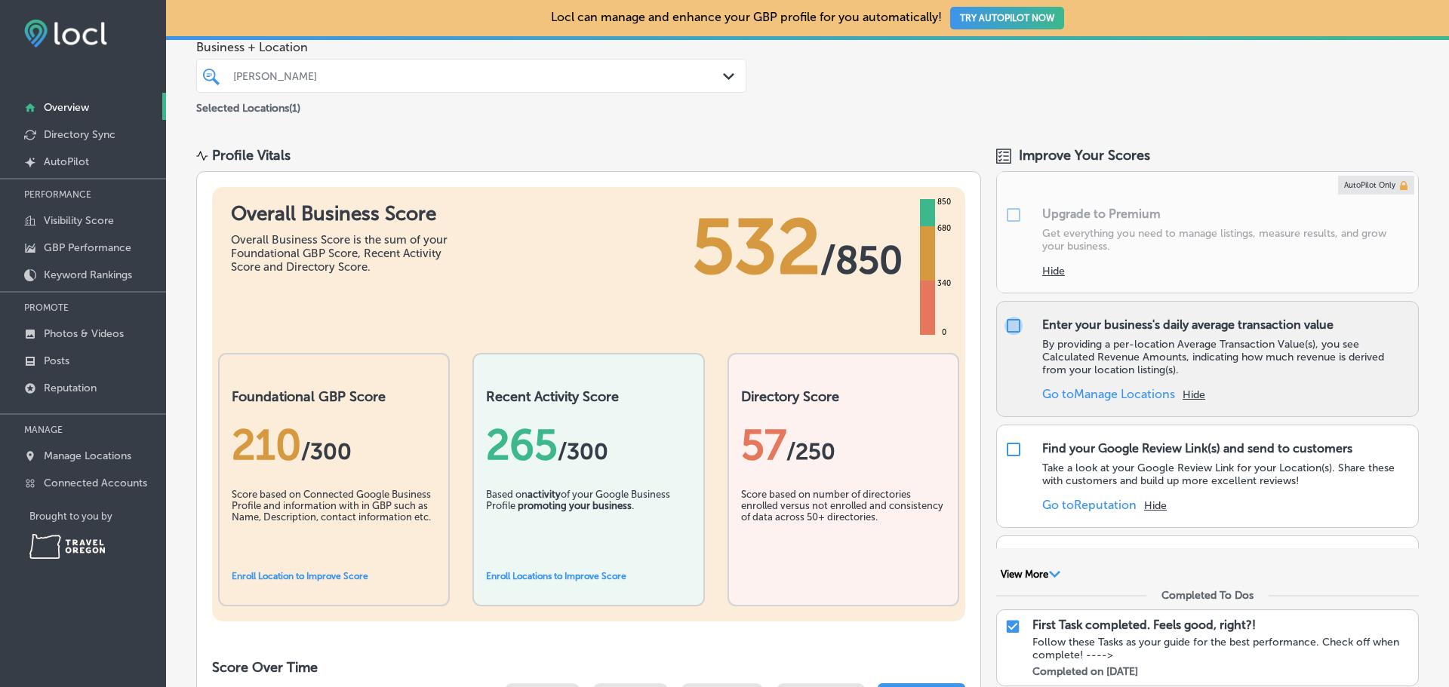
click at [1010, 325] on input "checkbox" at bounding box center [1013, 326] width 18 height 18
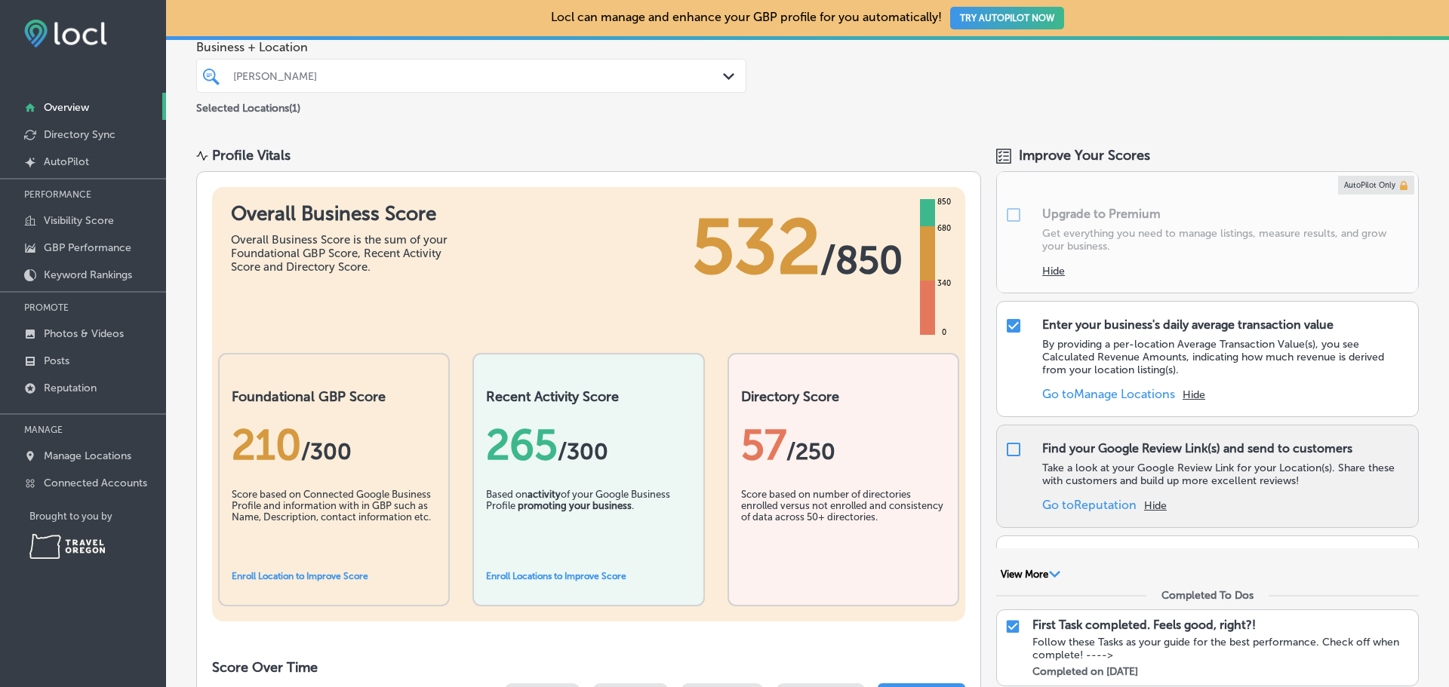
checkbox input "true"
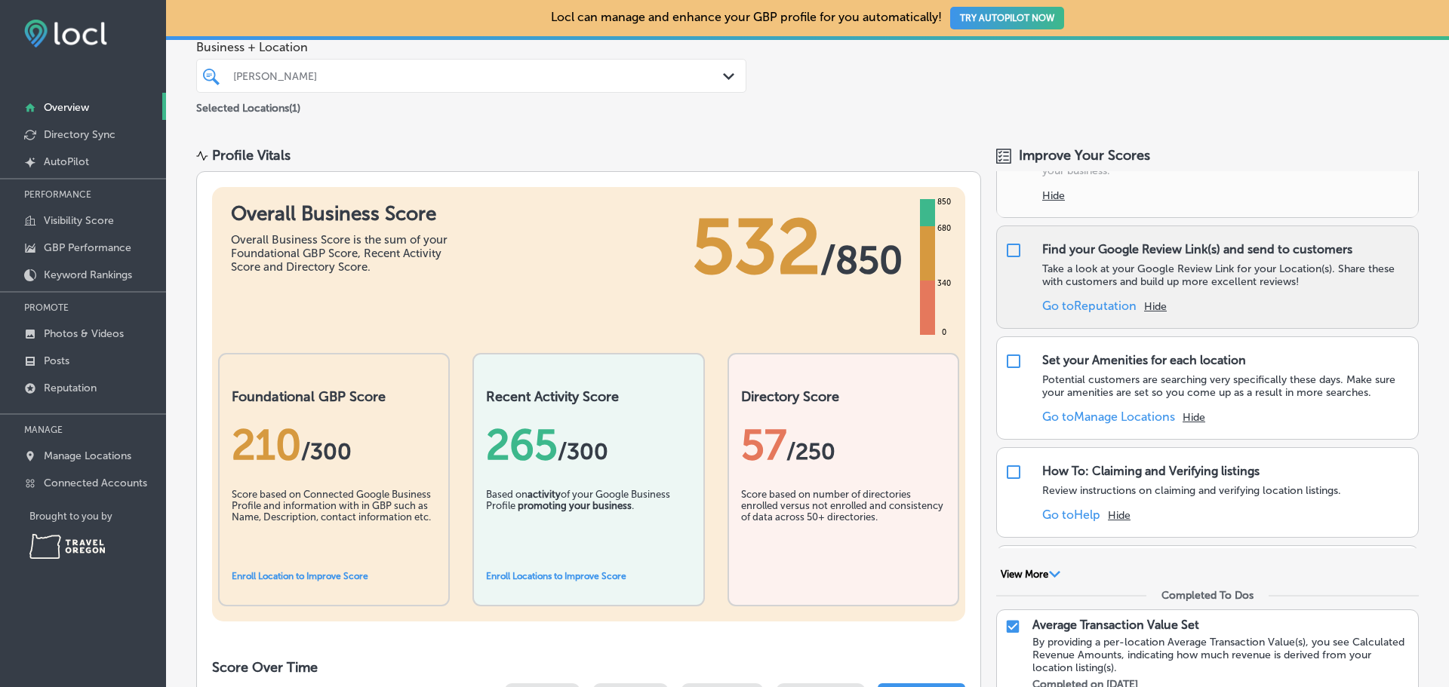
click at [1088, 308] on link "Go to Reputation" at bounding box center [1089, 306] width 94 height 14
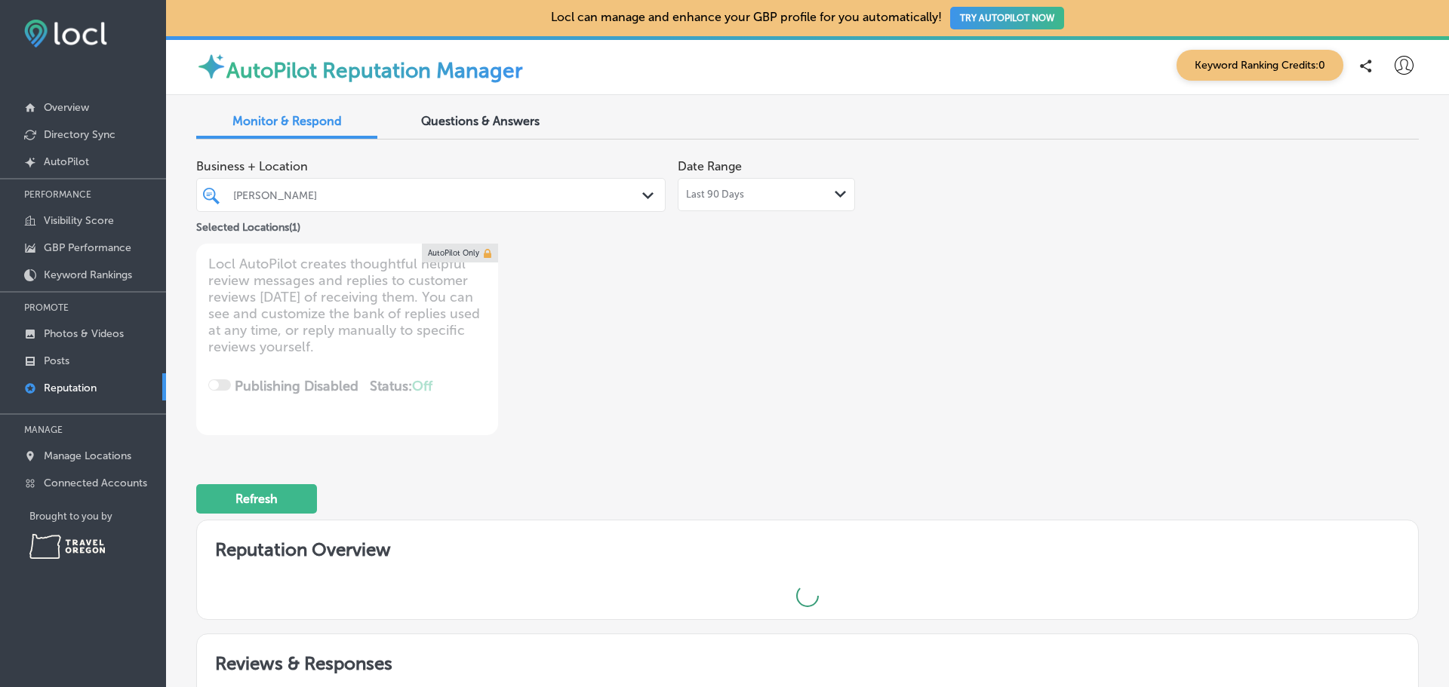
type textarea "x"
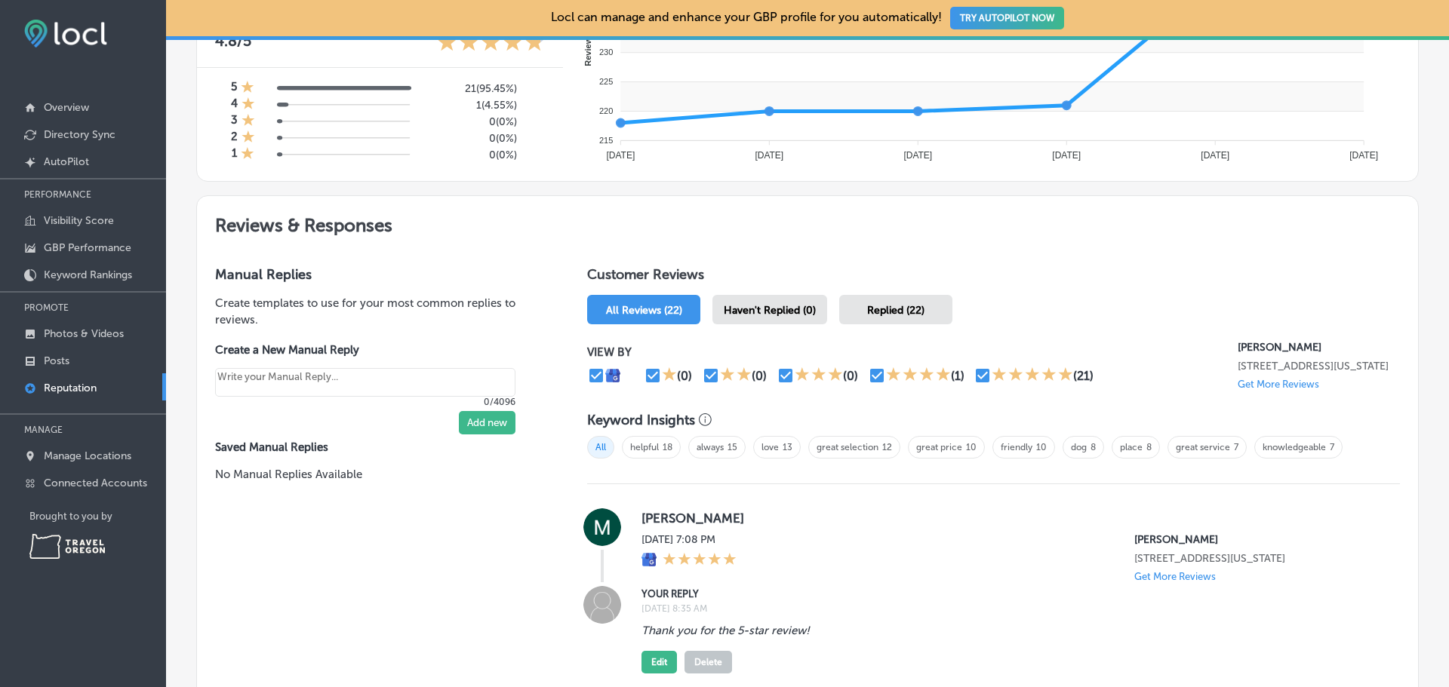
scroll to position [755, 0]
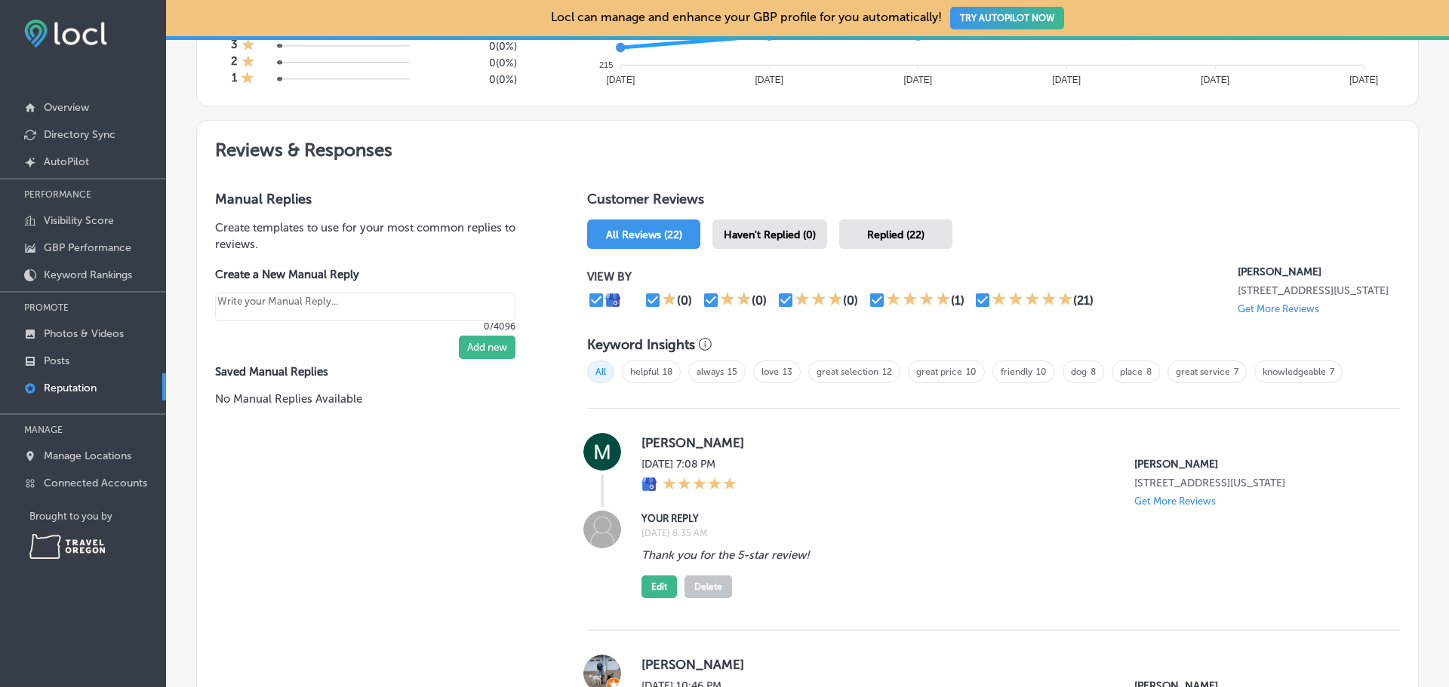
click at [407, 302] on textarea "Create your Quick Reply" at bounding box center [365, 307] width 300 height 29
drag, startPoint x: 331, startPoint y: 267, endPoint x: 229, endPoint y: 232, distance: 107.6
click at [229, 232] on div "Manual Replies Create templates to use for your most common replies to reviews.…" at bounding box center [377, 314] width 360 height 283
click at [229, 232] on p "Create templates to use for your most common replies to reviews." at bounding box center [377, 236] width 324 height 33
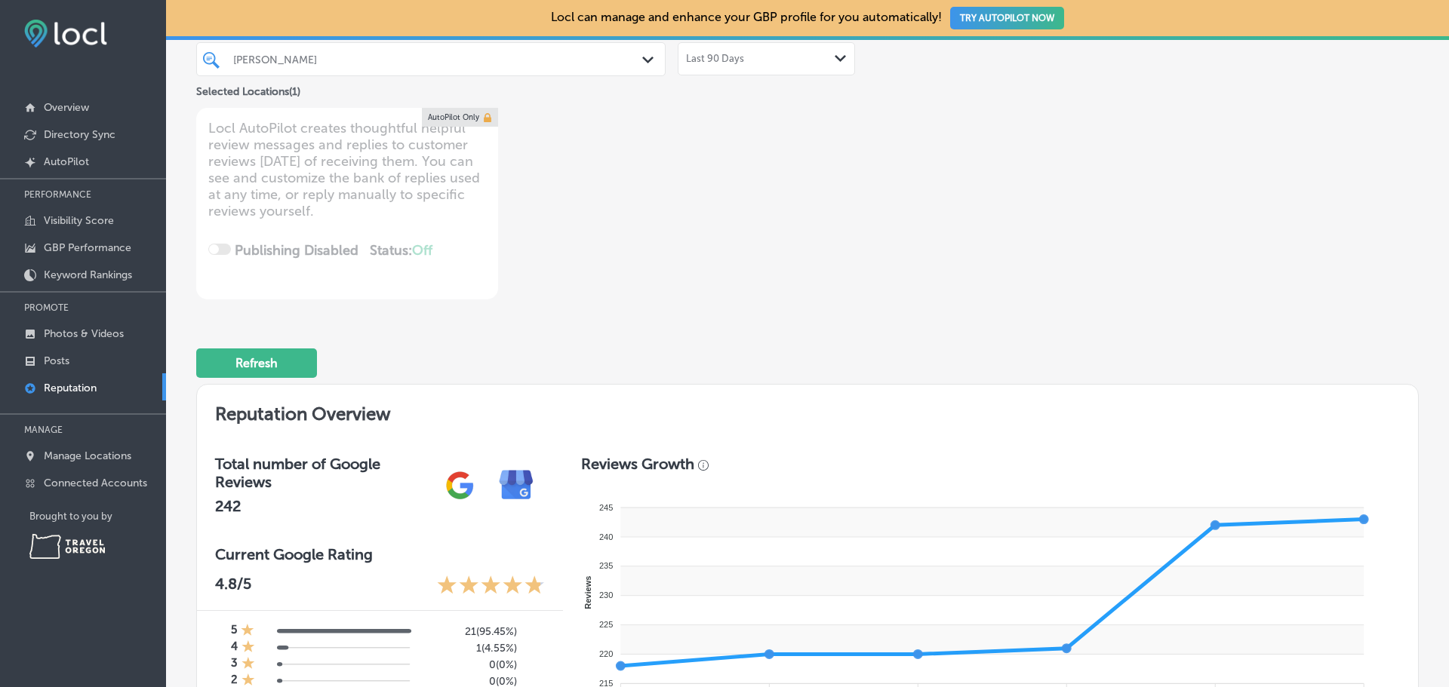
scroll to position [0, 0]
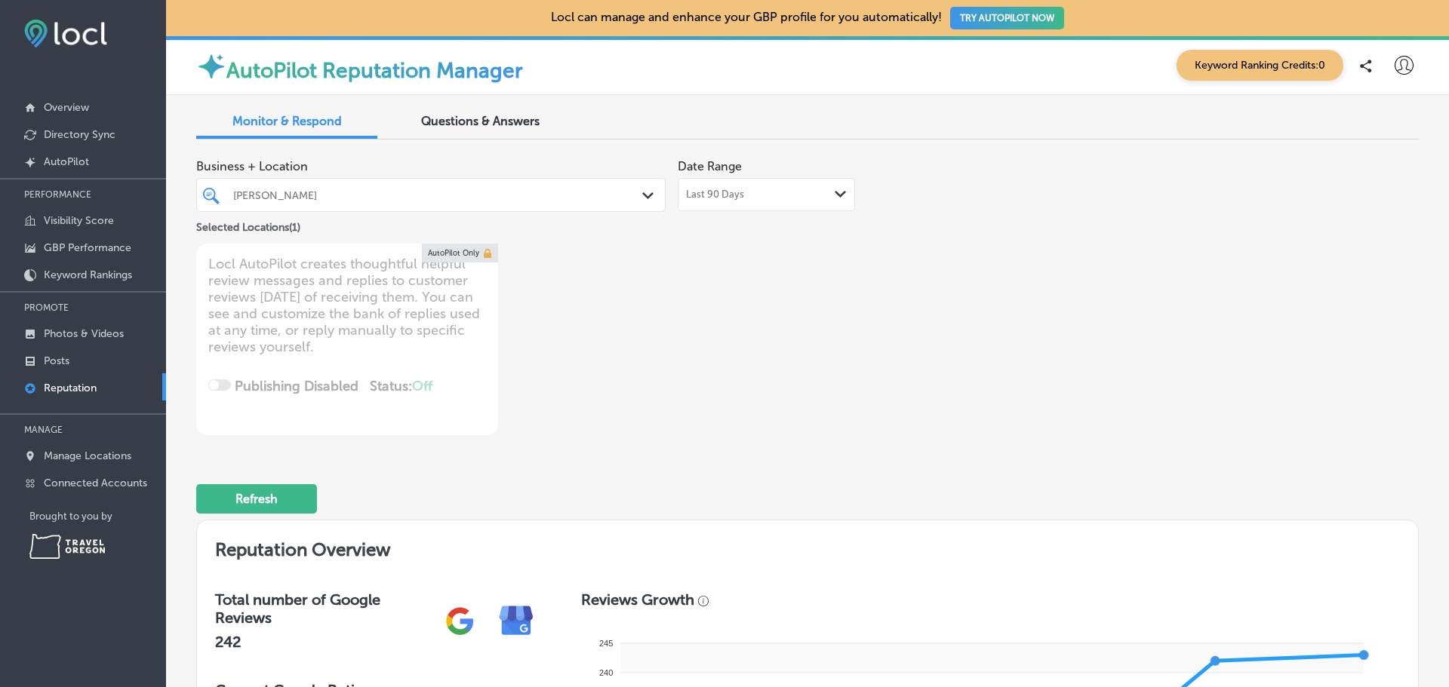
click at [490, 115] on span "Questions & Answers" at bounding box center [480, 121] width 118 height 14
